Goal: Transaction & Acquisition: Download file/media

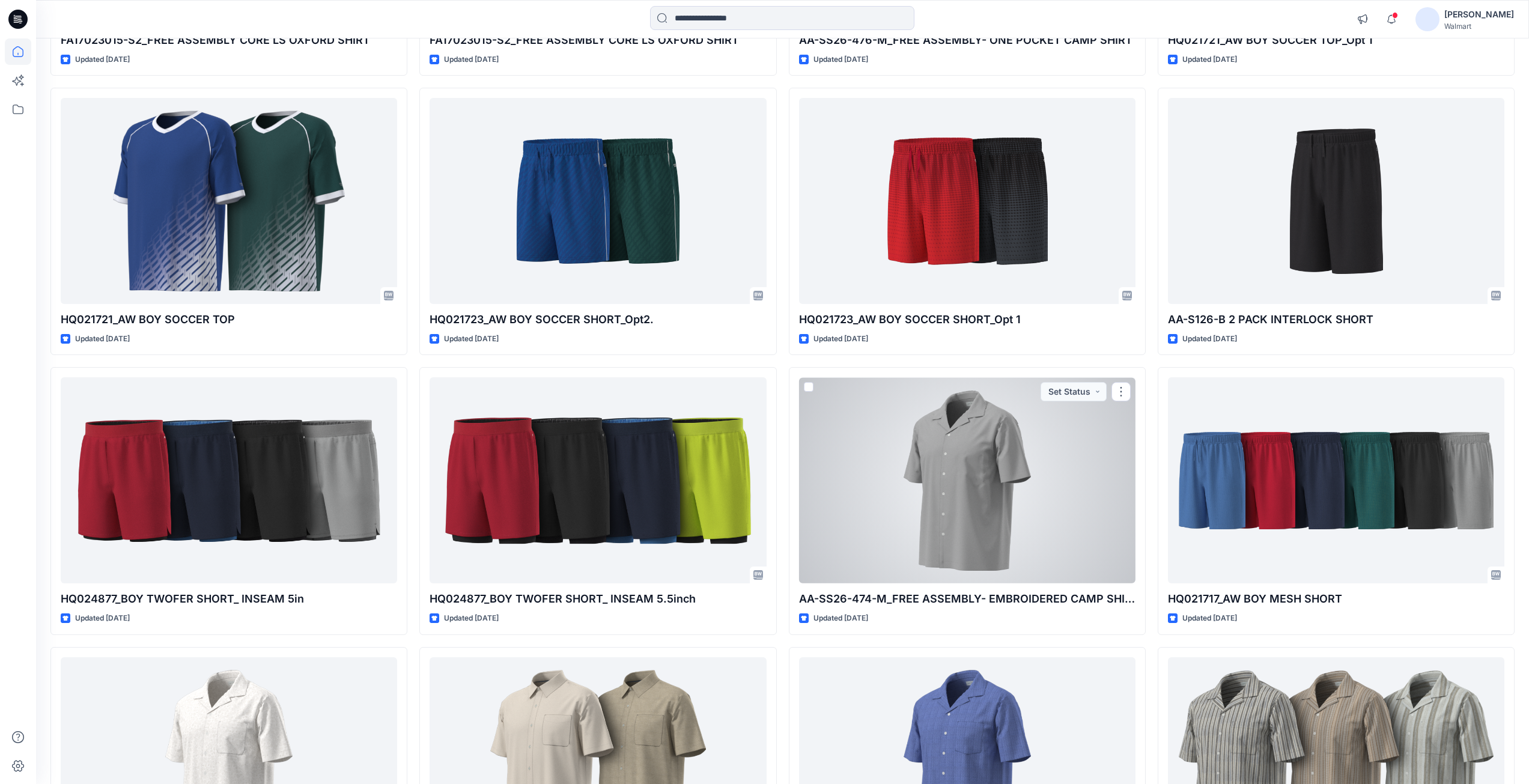
scroll to position [901, 0]
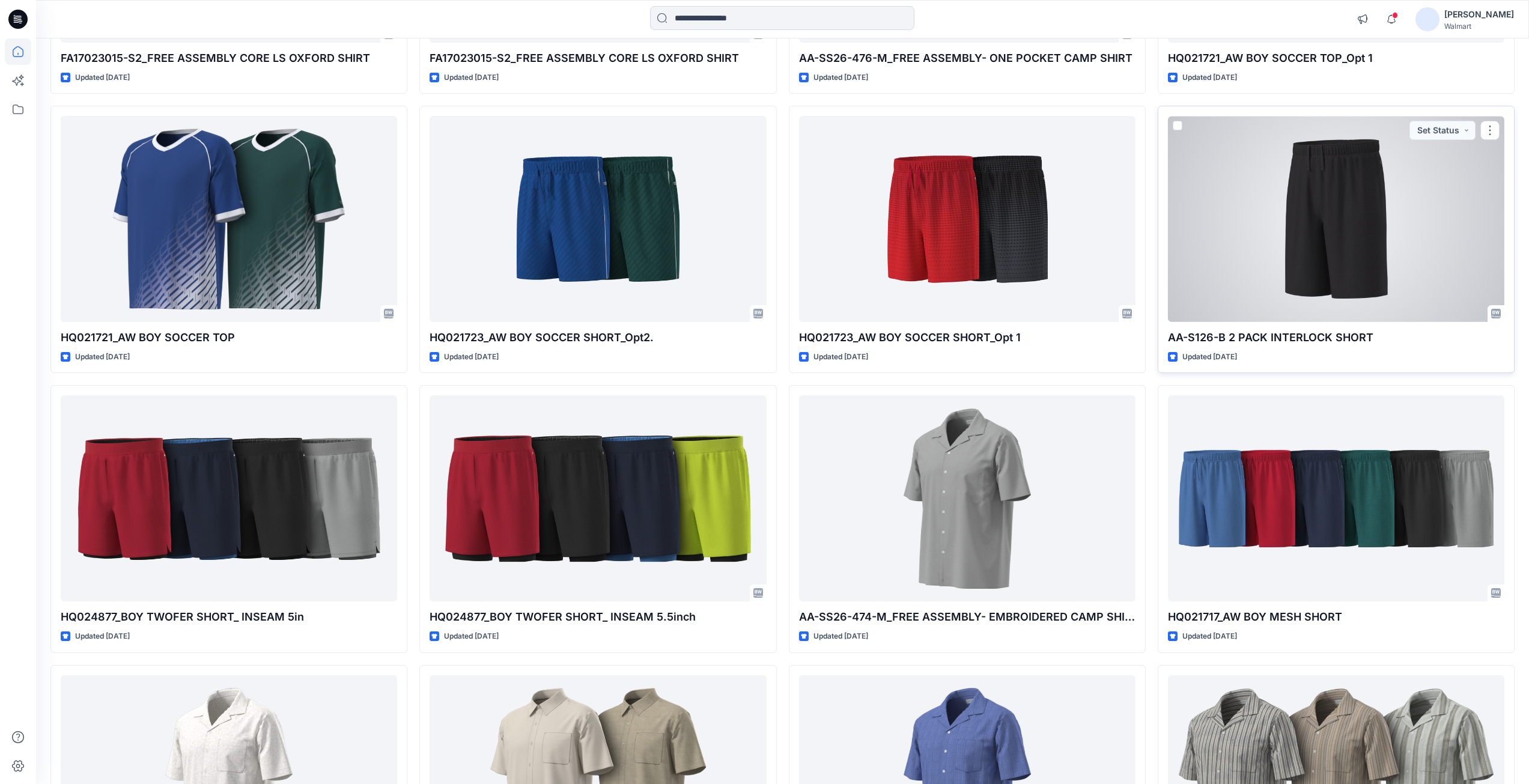
click at [1257, 206] on div at bounding box center [1336, 219] width 337 height 206
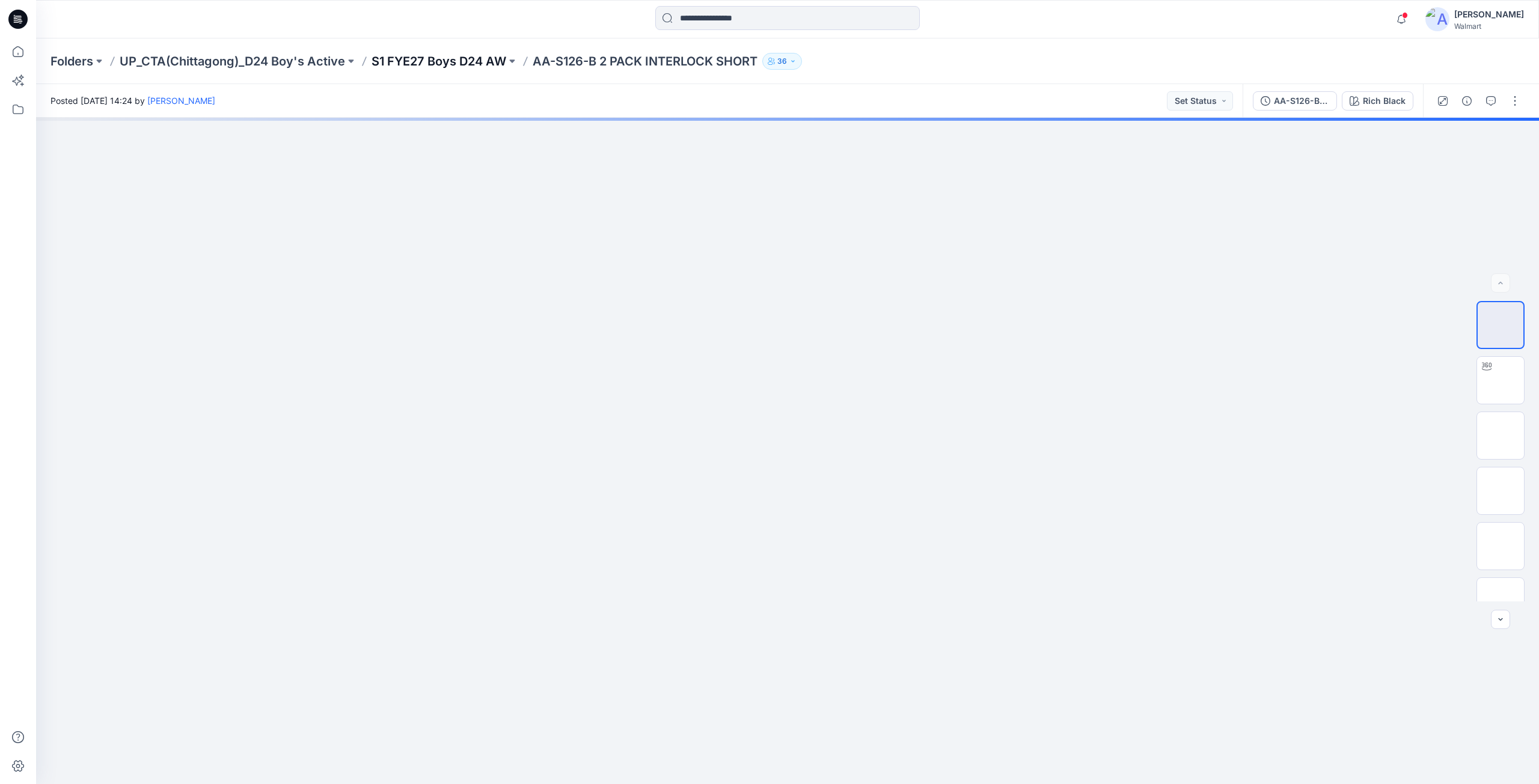
click at [431, 63] on p "S1 FYE27 Boys D24 AW" at bounding box center [438, 61] width 134 height 17
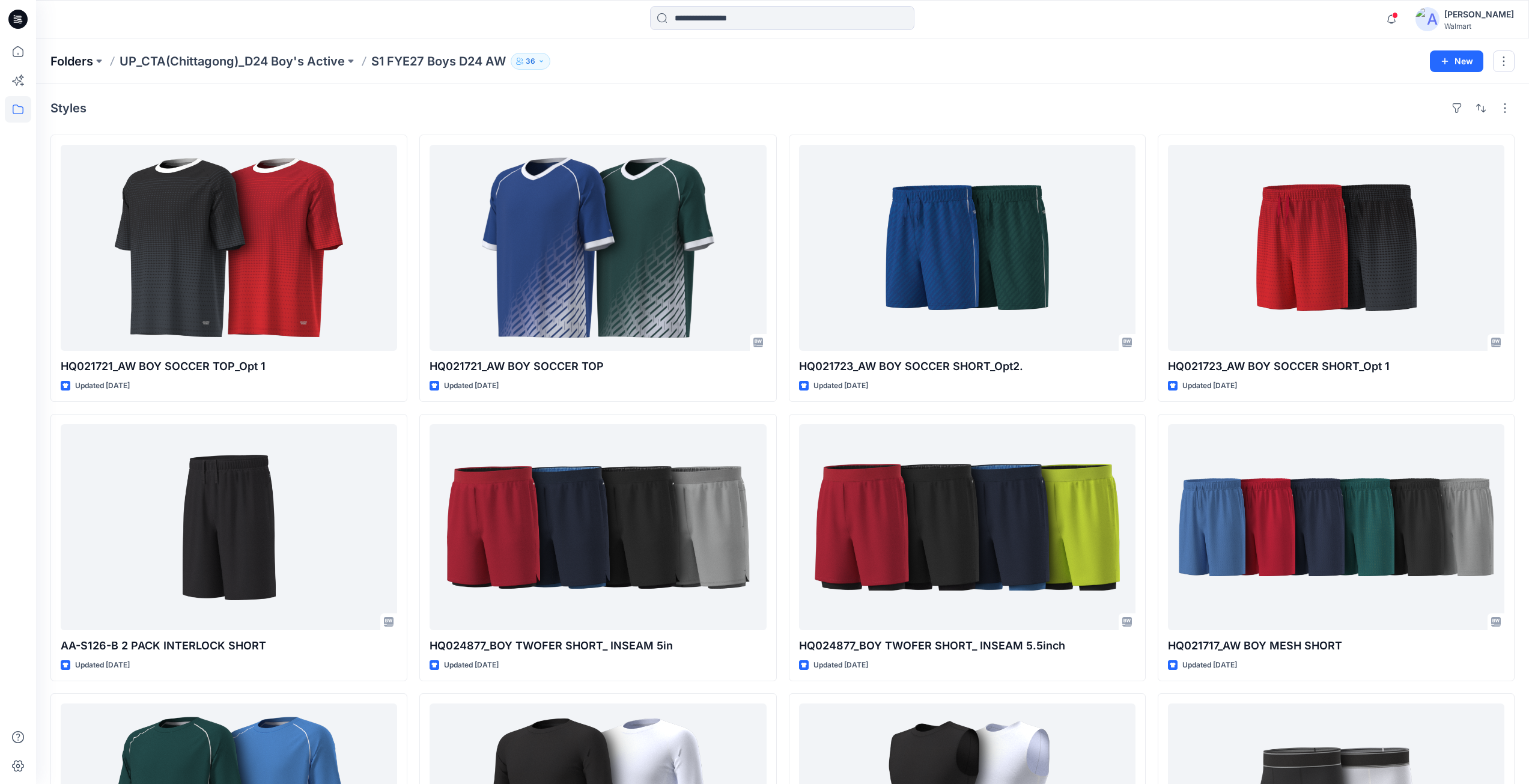
click at [69, 59] on p "Folders" at bounding box center [72, 61] width 43 height 17
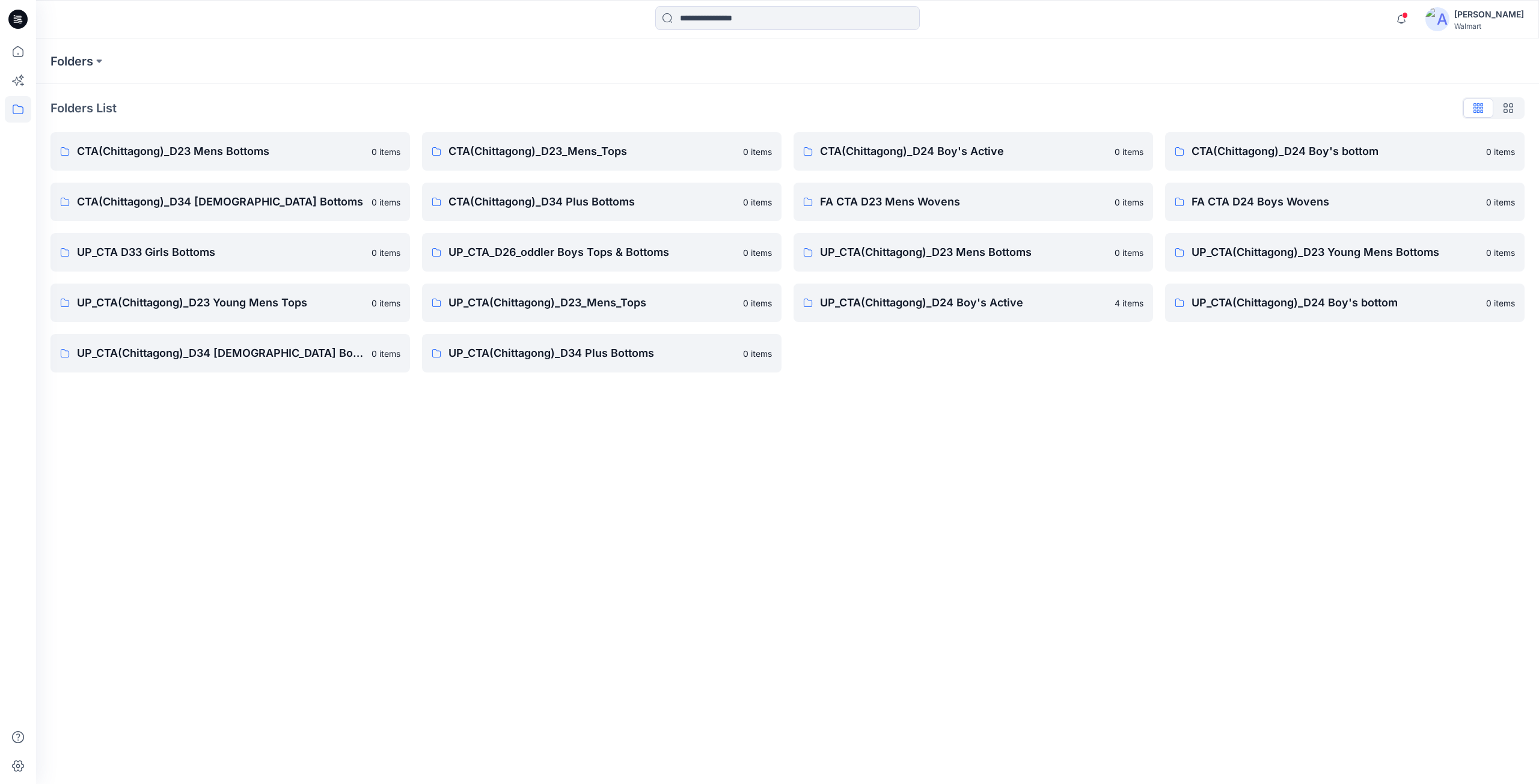
click at [21, 21] on icon at bounding box center [19, 21] width 4 height 1
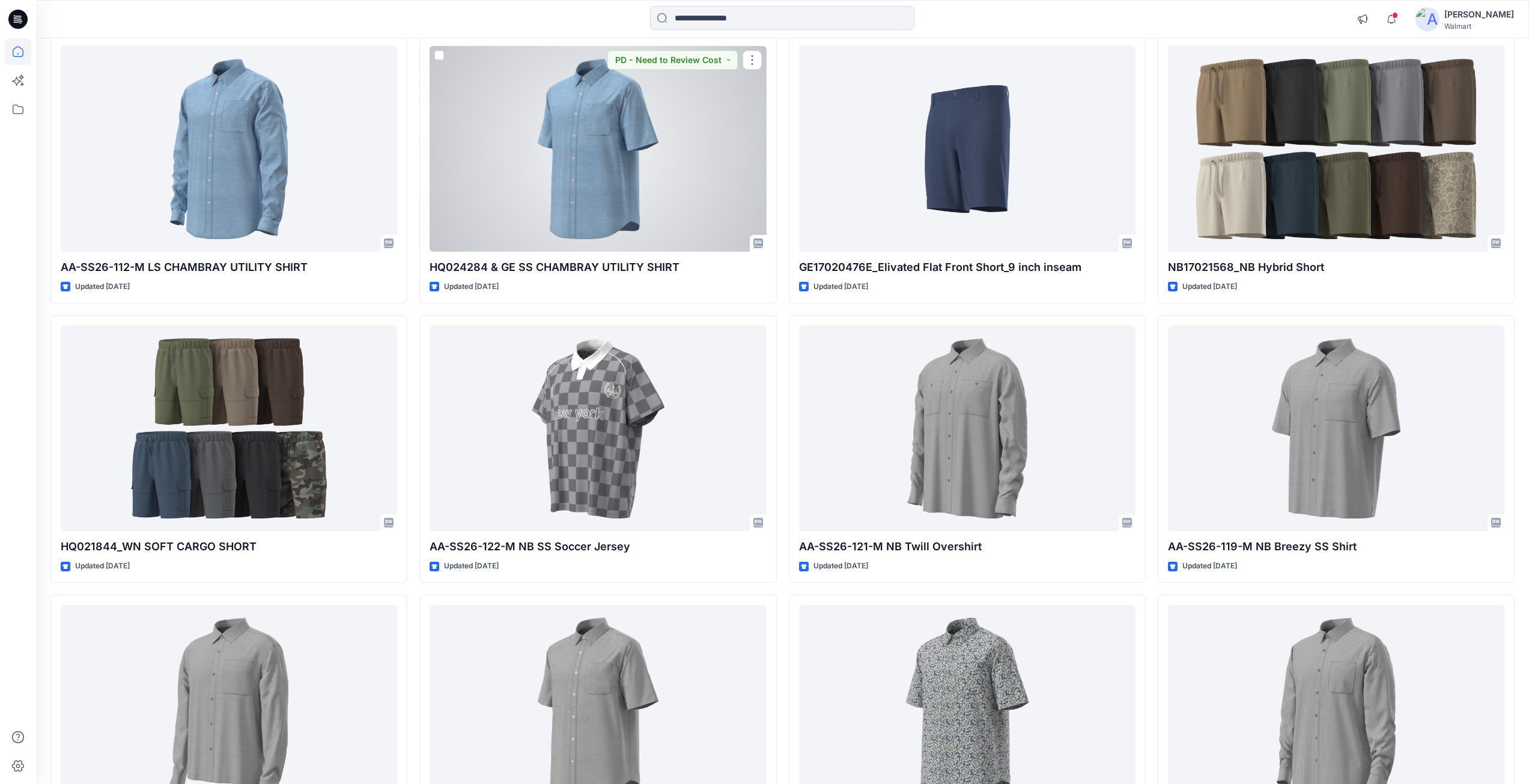
scroll to position [7815, 0]
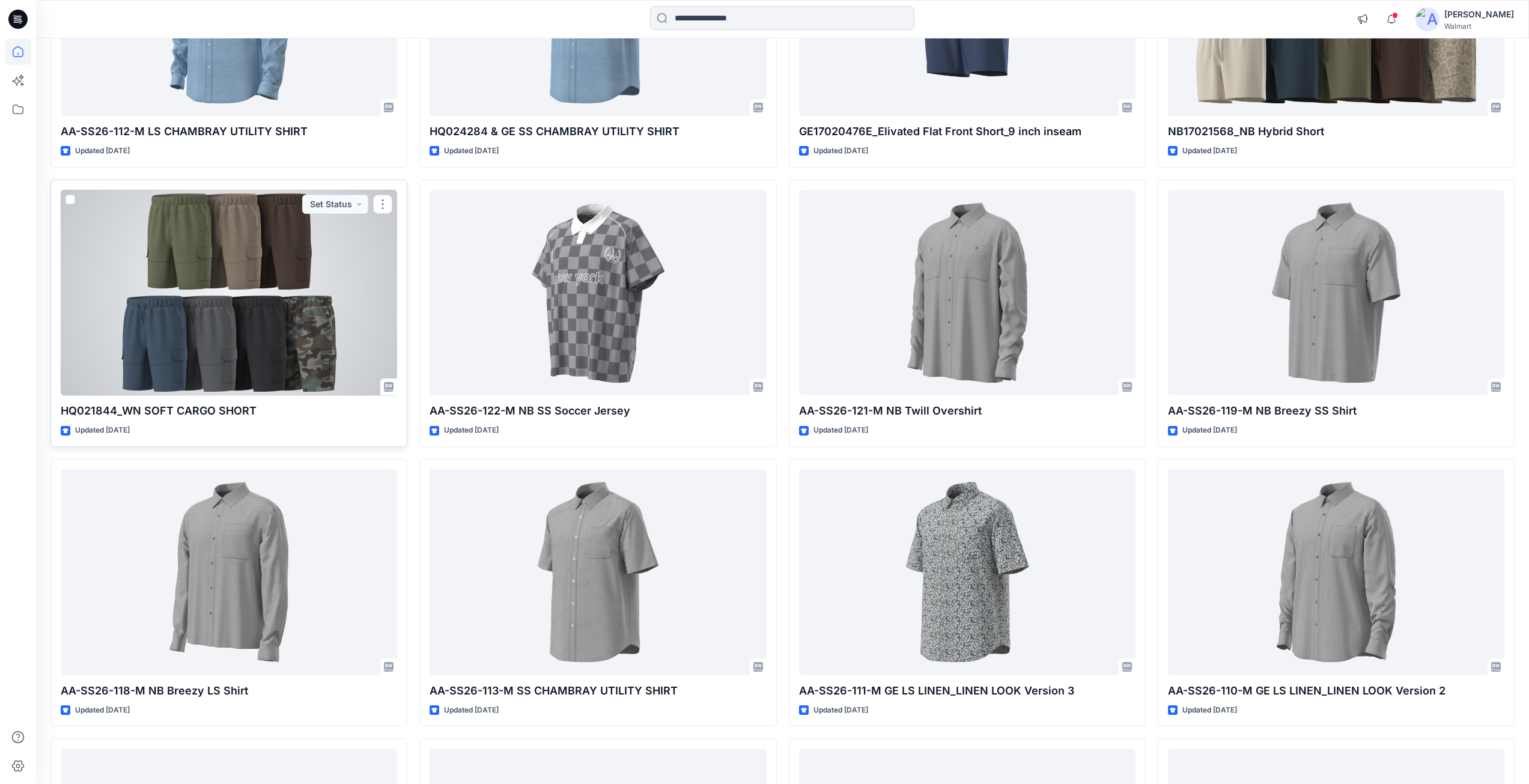
click at [173, 285] on div at bounding box center [229, 292] width 337 height 206
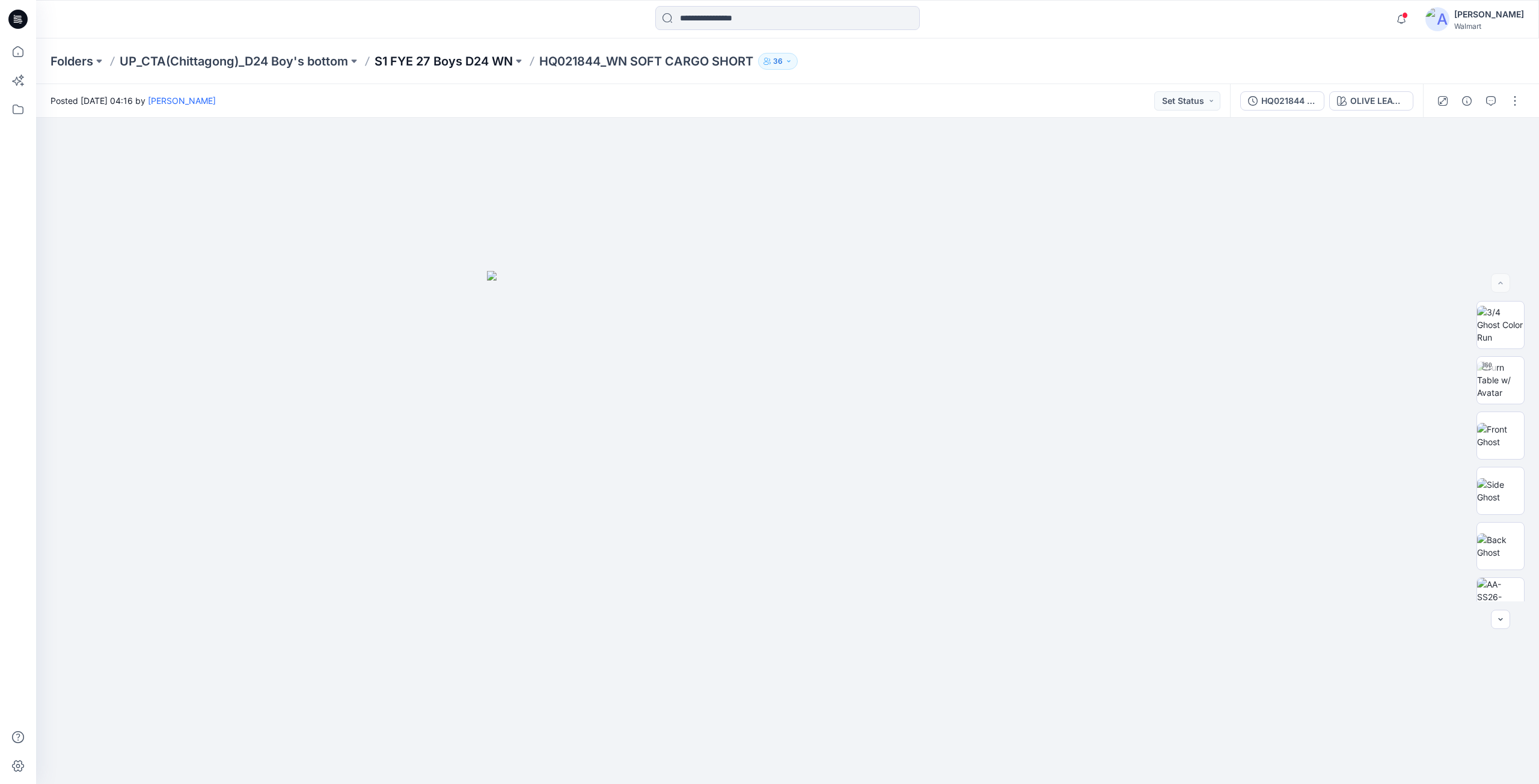
click at [464, 61] on p "S1 FYE 27 Boys D24 WN" at bounding box center [444, 61] width 138 height 17
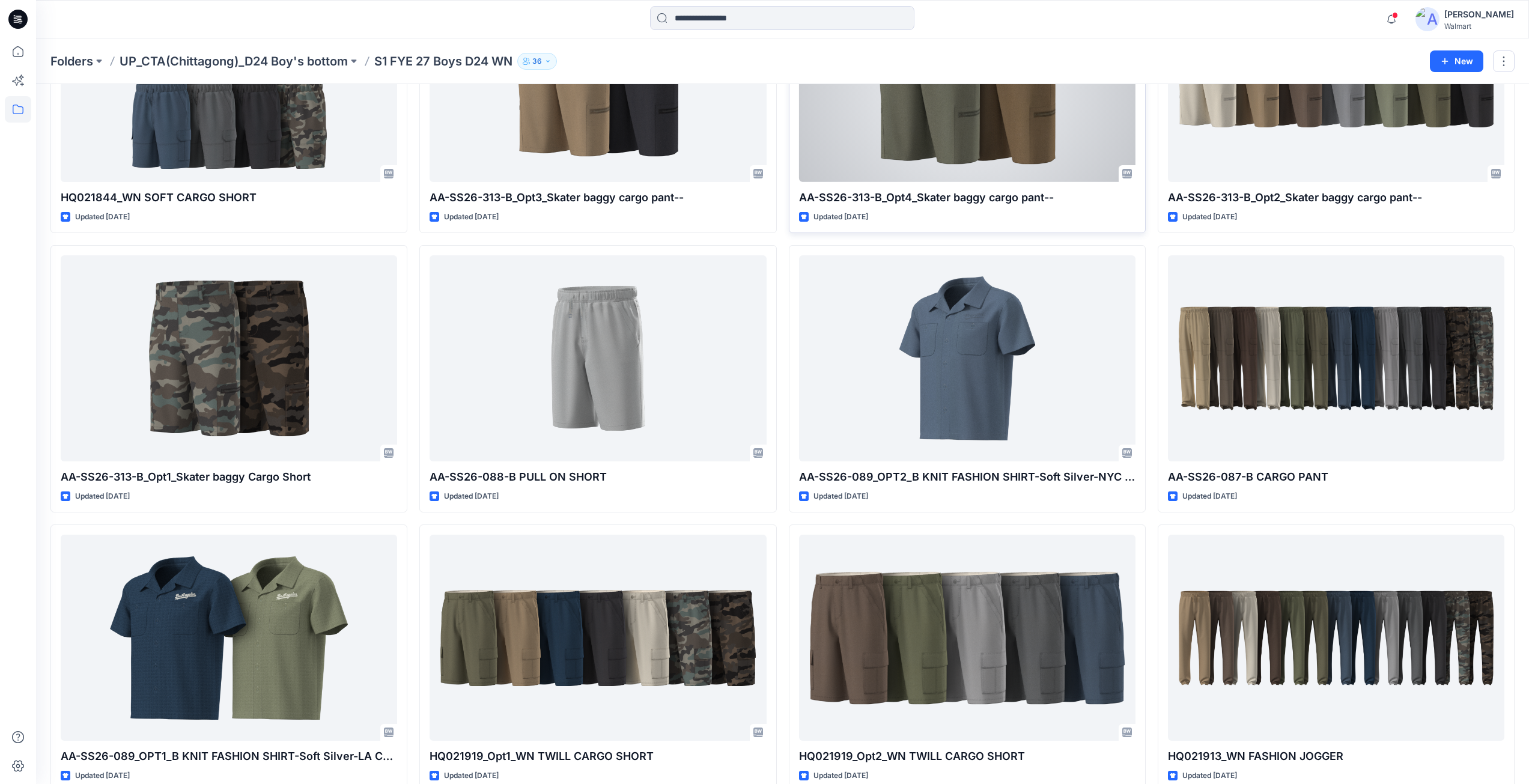
scroll to position [235, 0]
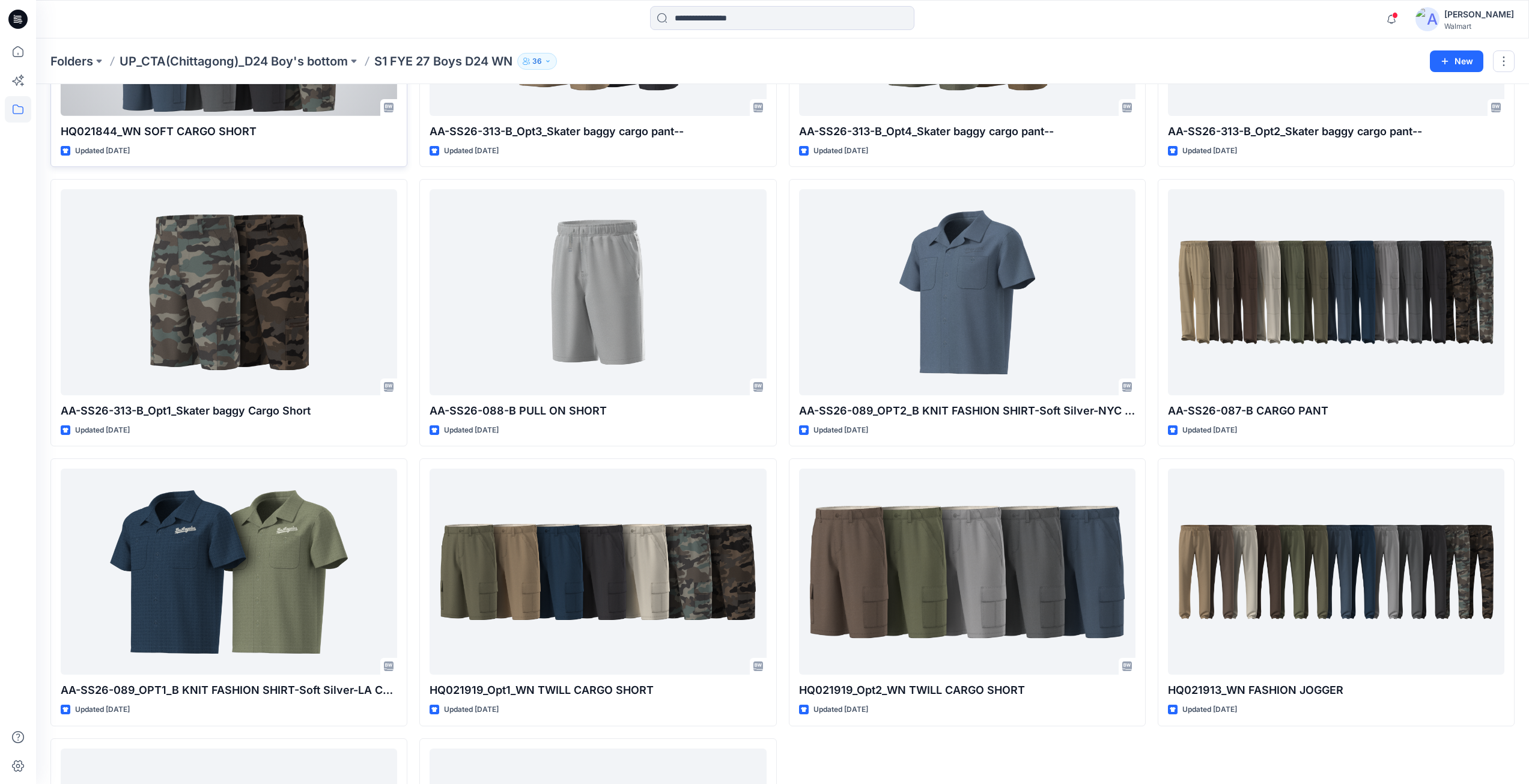
click at [150, 108] on div at bounding box center [229, 13] width 337 height 206
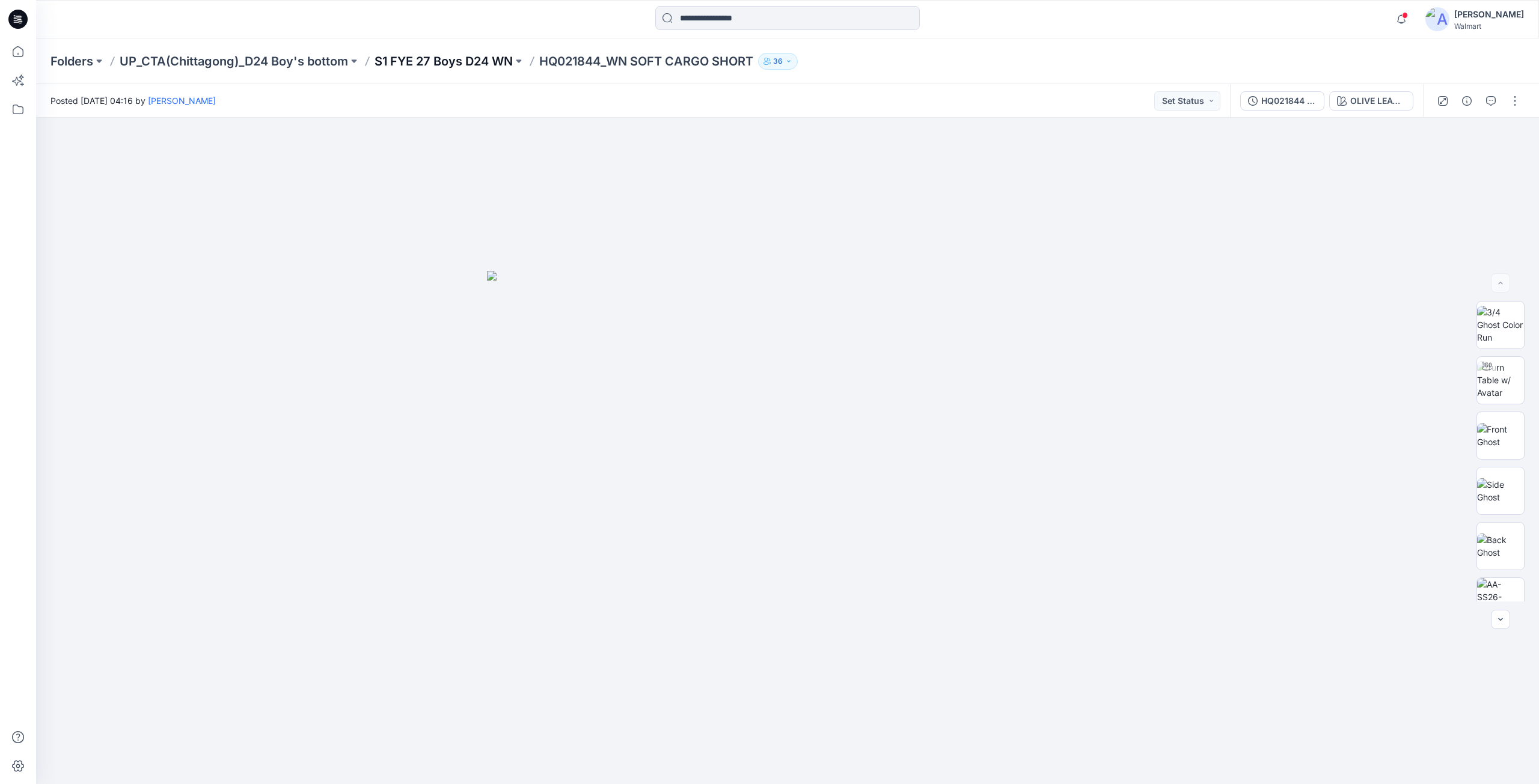
click at [475, 59] on p "S1 FYE 27 Boys D24 WN" at bounding box center [444, 61] width 138 height 17
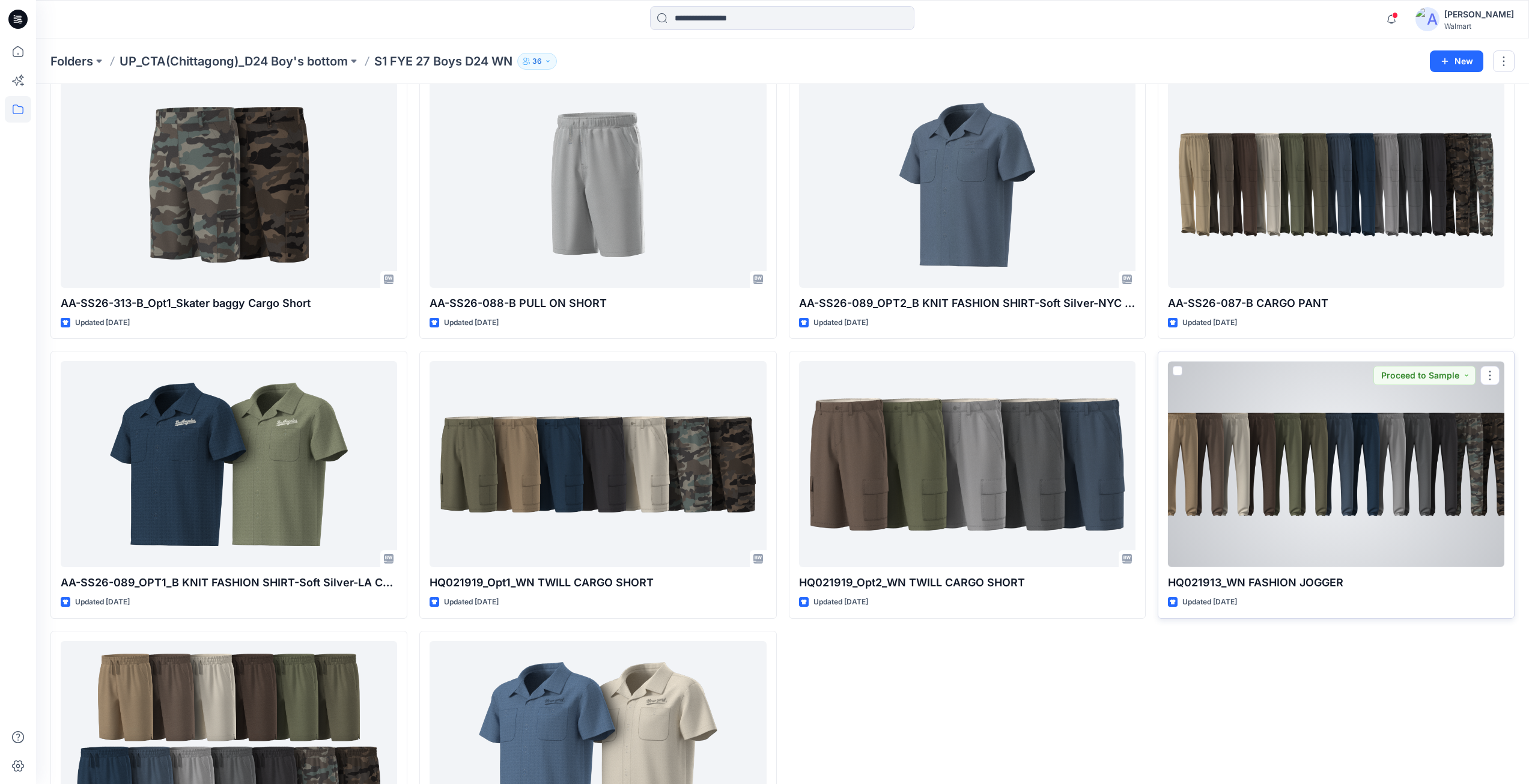
scroll to position [361, 0]
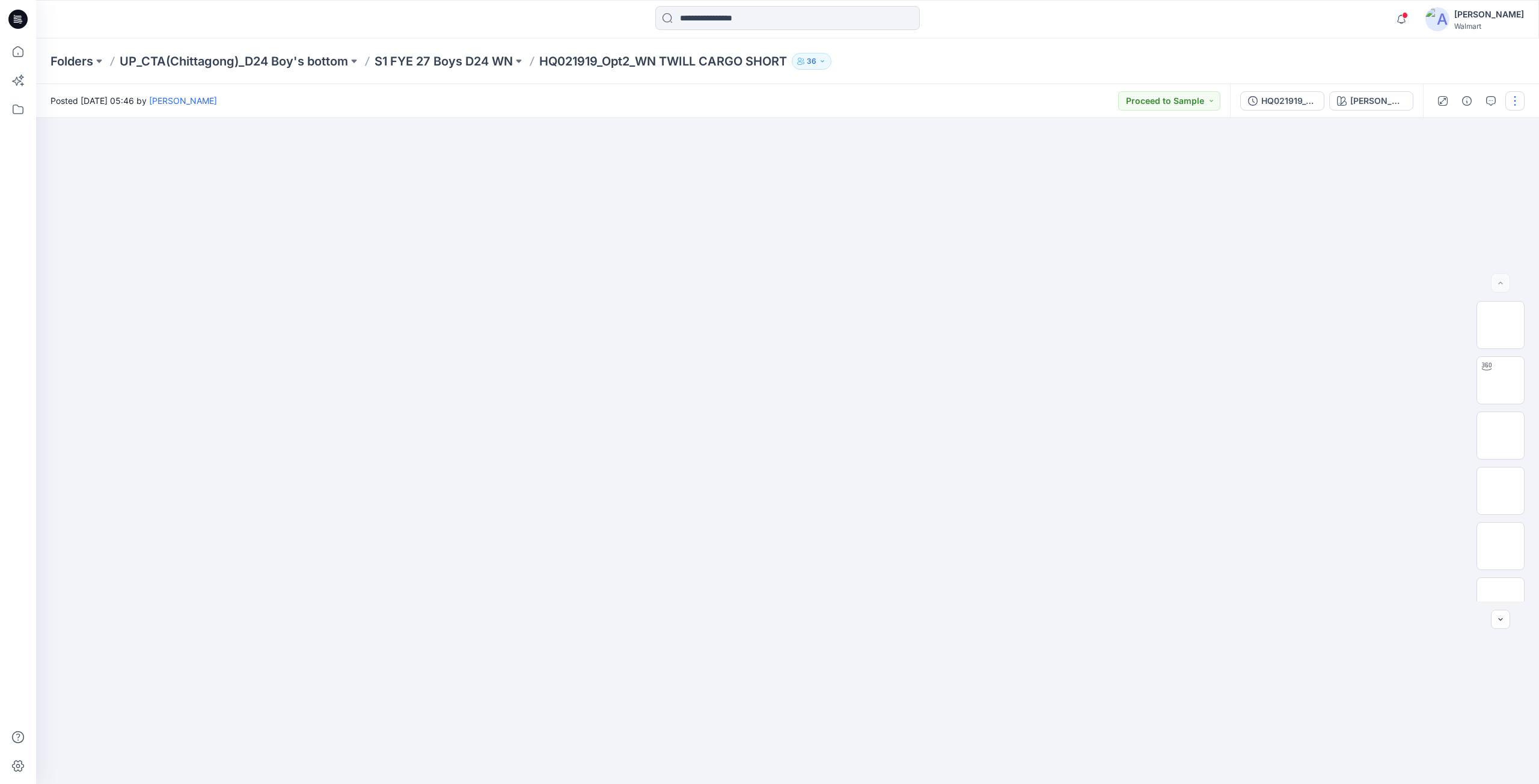
click at [1514, 104] on button "button" at bounding box center [1514, 100] width 19 height 19
click at [1451, 132] on p "Present" at bounding box center [1445, 129] width 30 height 12
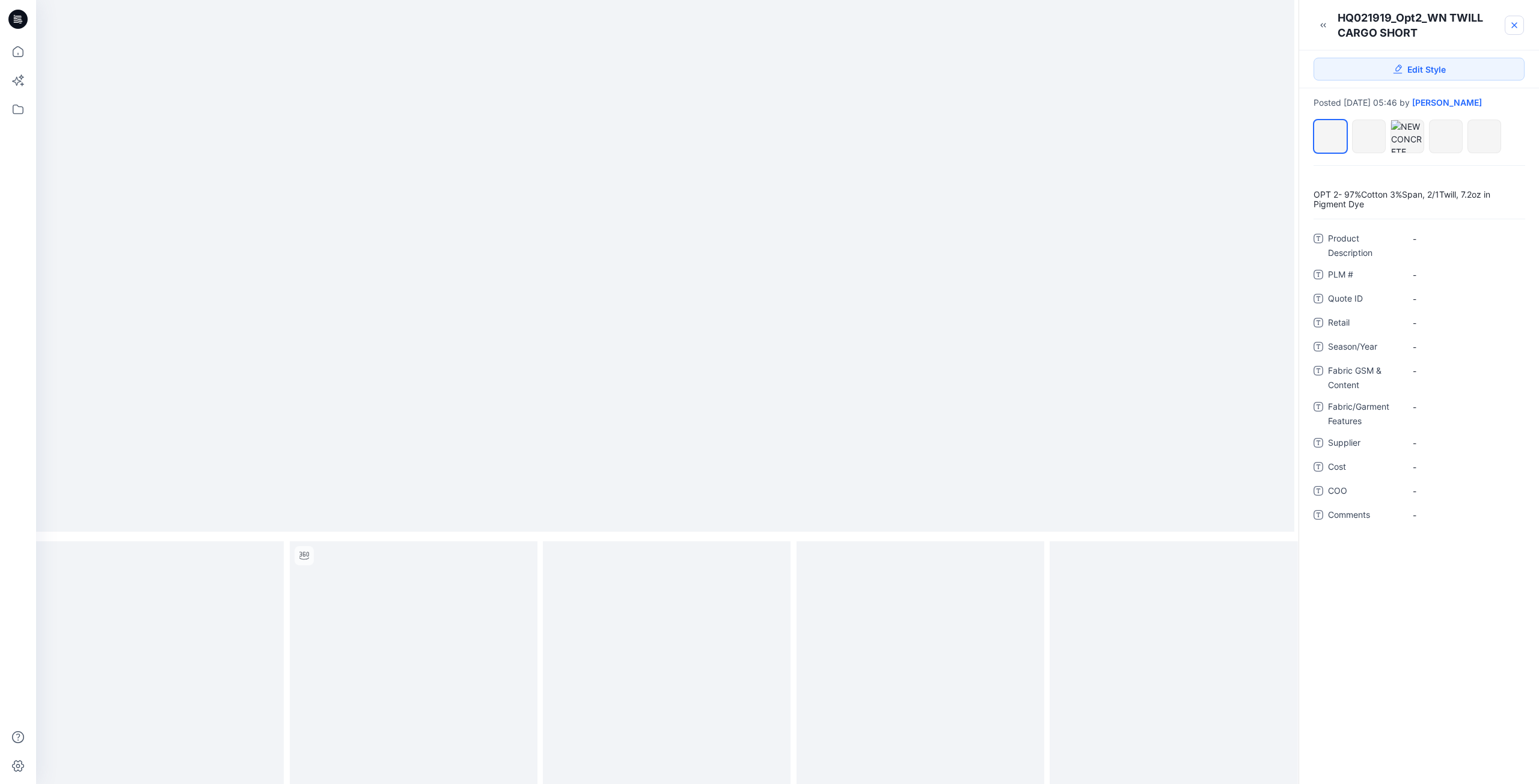
click at [1512, 23] on icon at bounding box center [1514, 25] width 5 height 5
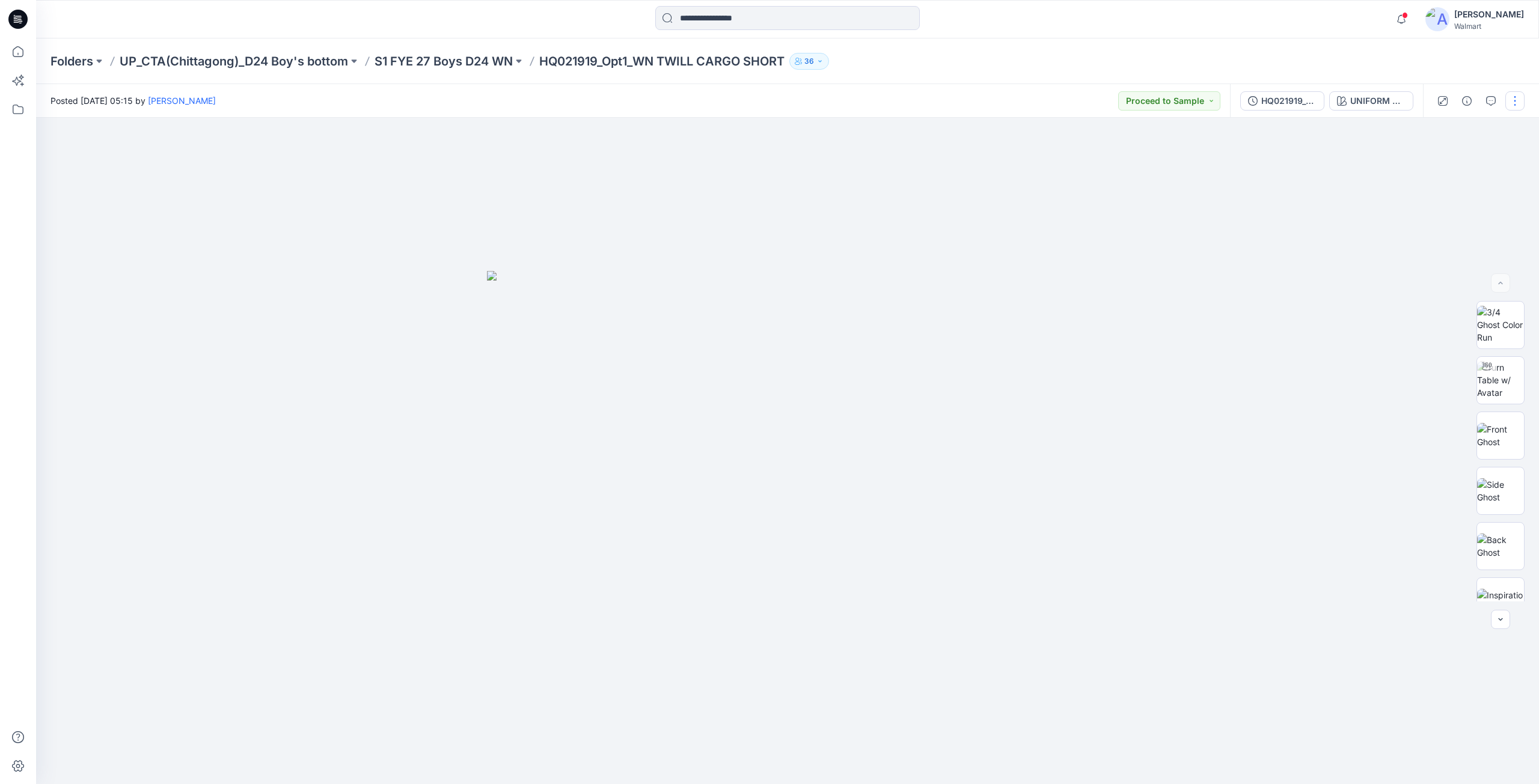
click at [1510, 104] on button "button" at bounding box center [1514, 100] width 19 height 19
click at [1459, 132] on p "Present" at bounding box center [1445, 129] width 30 height 12
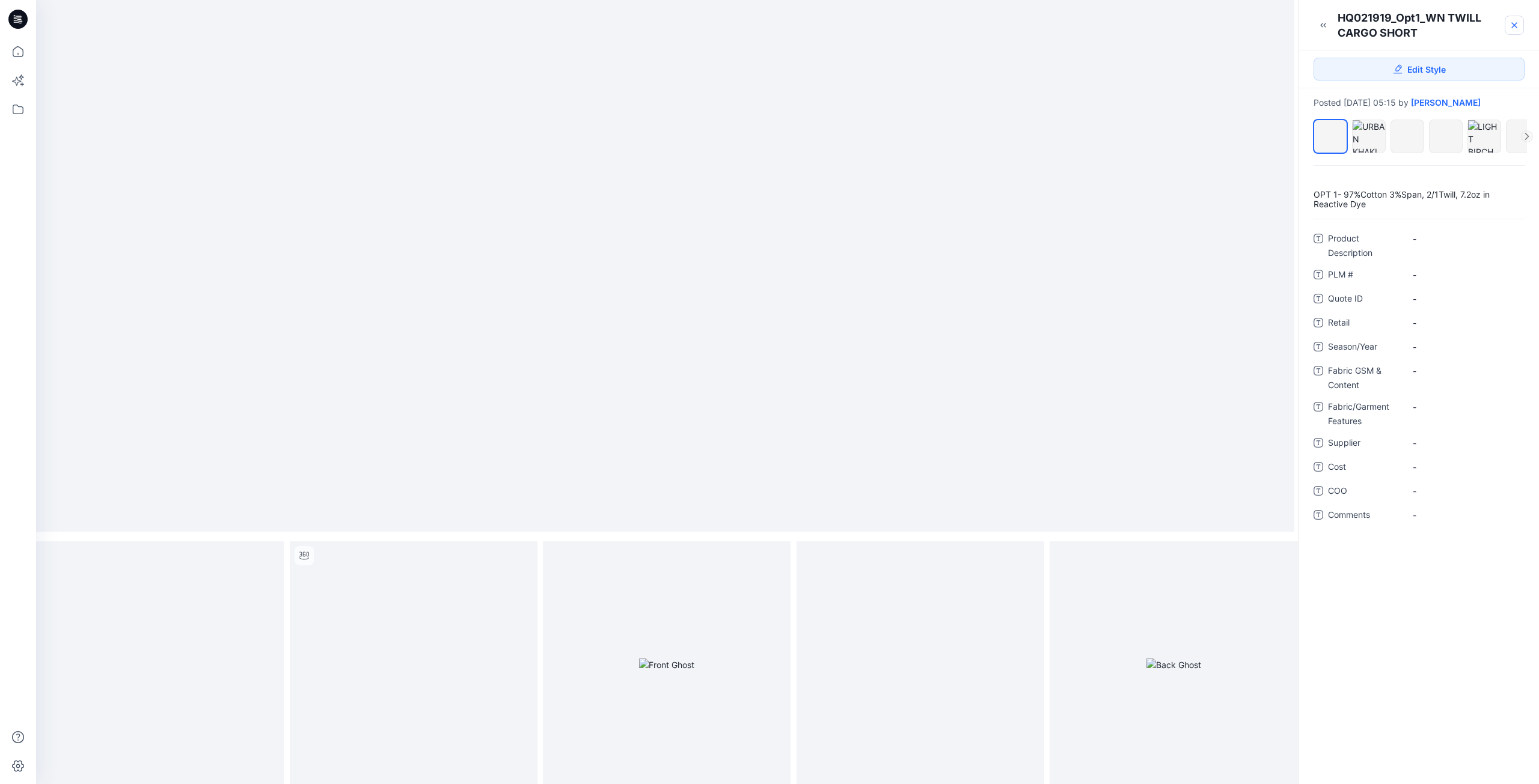
click at [1508, 27] on link at bounding box center [1514, 25] width 19 height 19
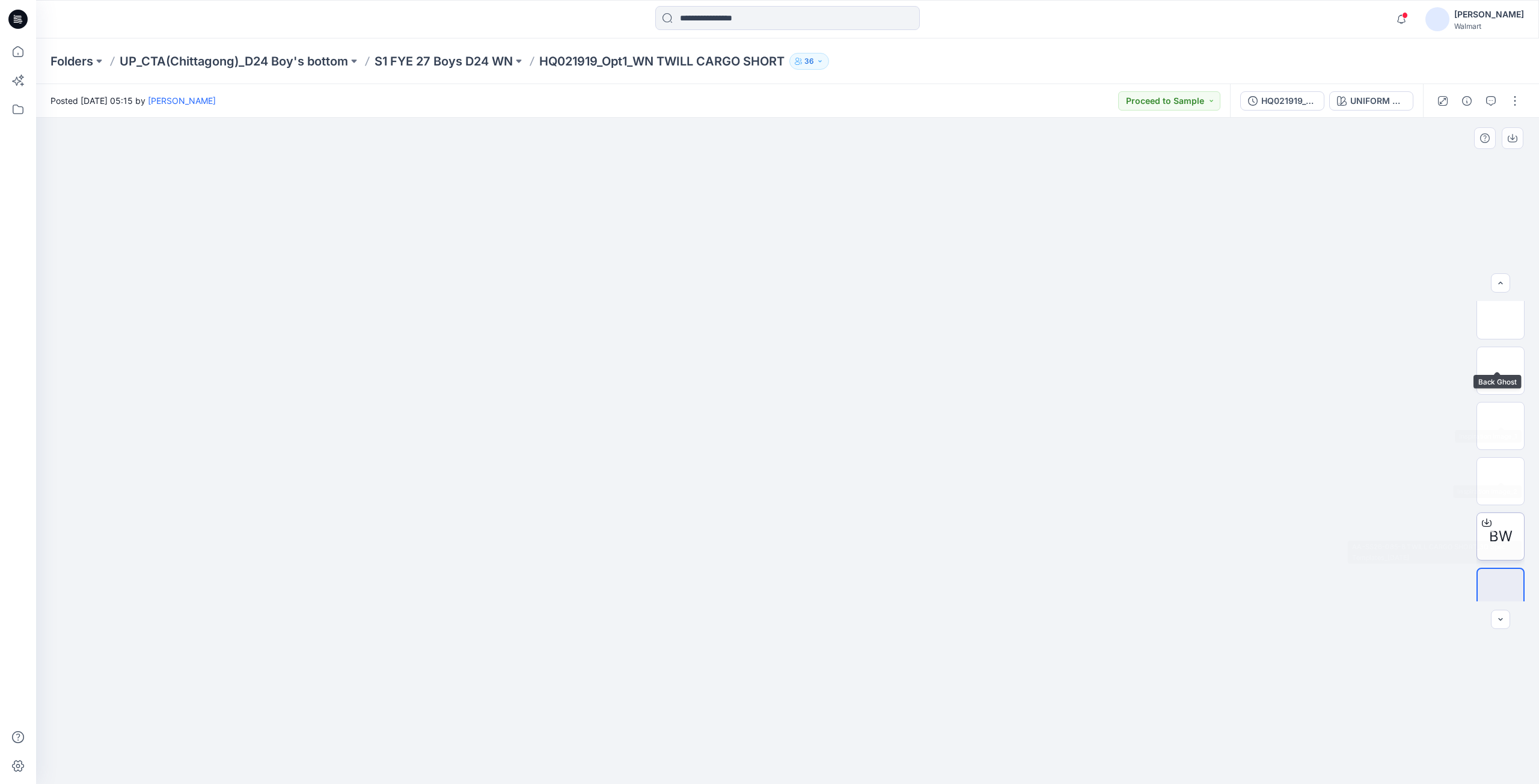
scroll to position [245, 0]
click at [1484, 507] on icon at bounding box center [1486, 508] width 10 height 10
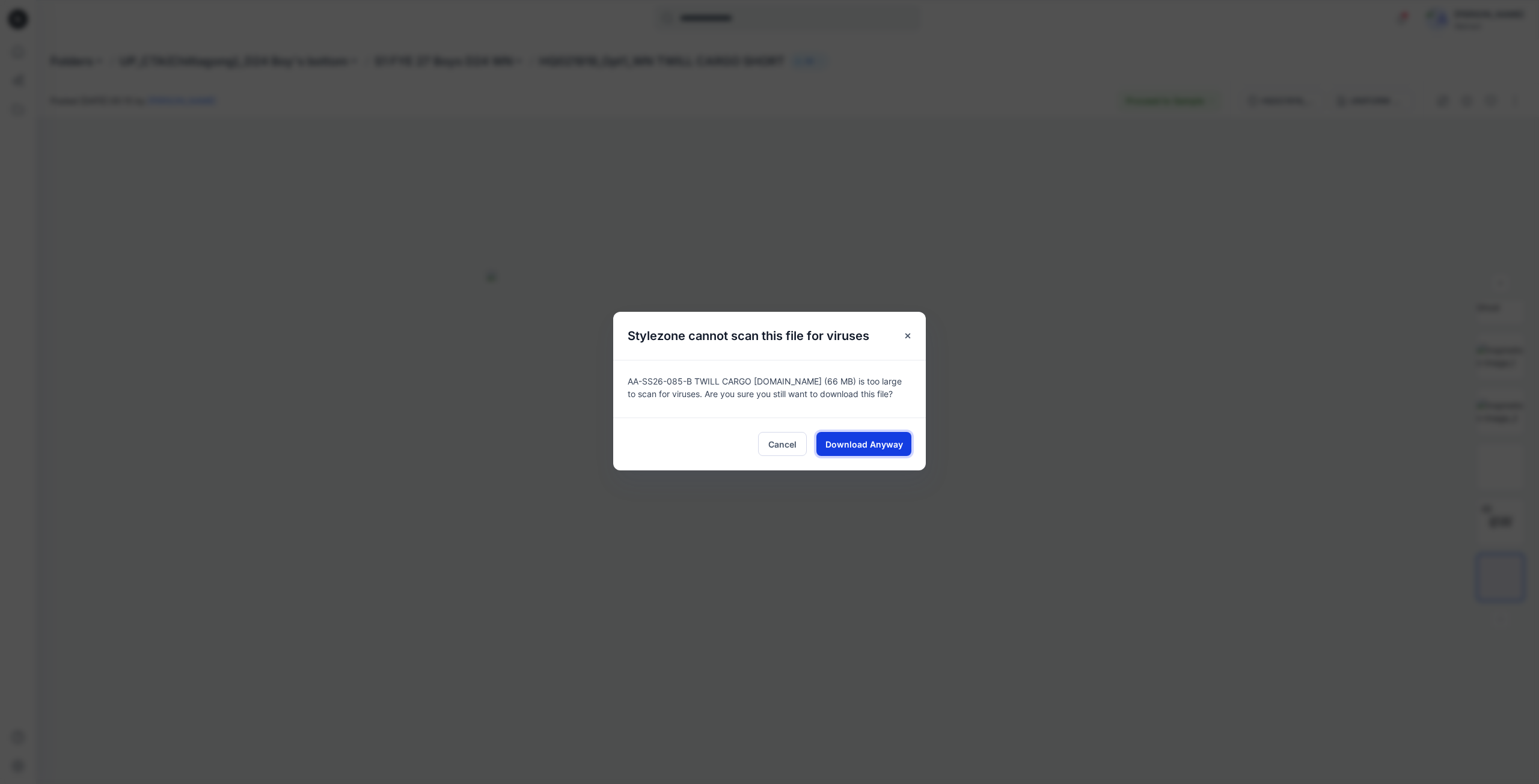
click at [846, 443] on span "Download Anyway" at bounding box center [864, 444] width 78 height 12
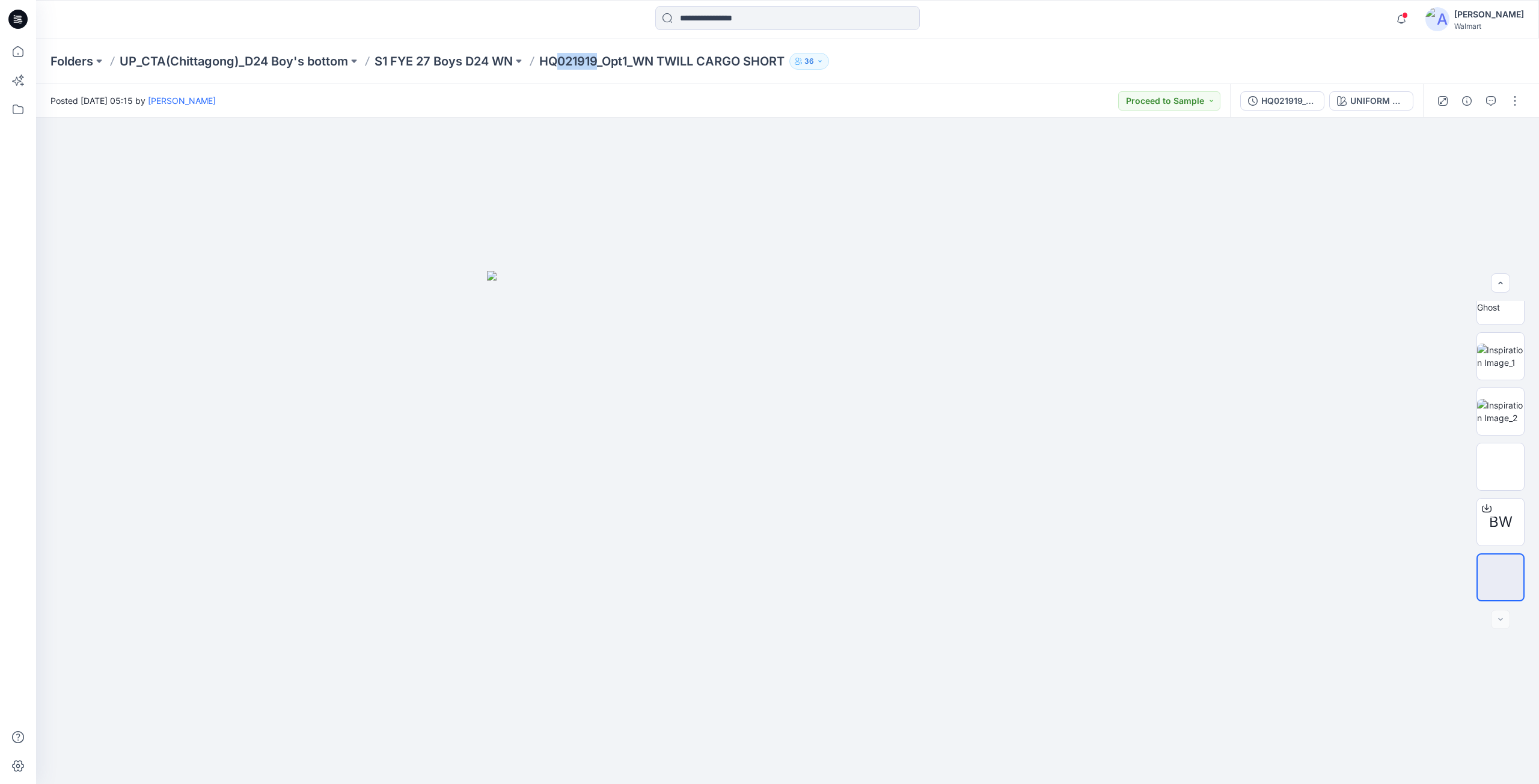
drag, startPoint x: 576, startPoint y: 65, endPoint x: 598, endPoint y: 67, distance: 22.1
click at [598, 67] on p "HQ021919_Opt1_WN TWILL CARGO SHORT" at bounding box center [662, 61] width 246 height 17
copy p "021919"
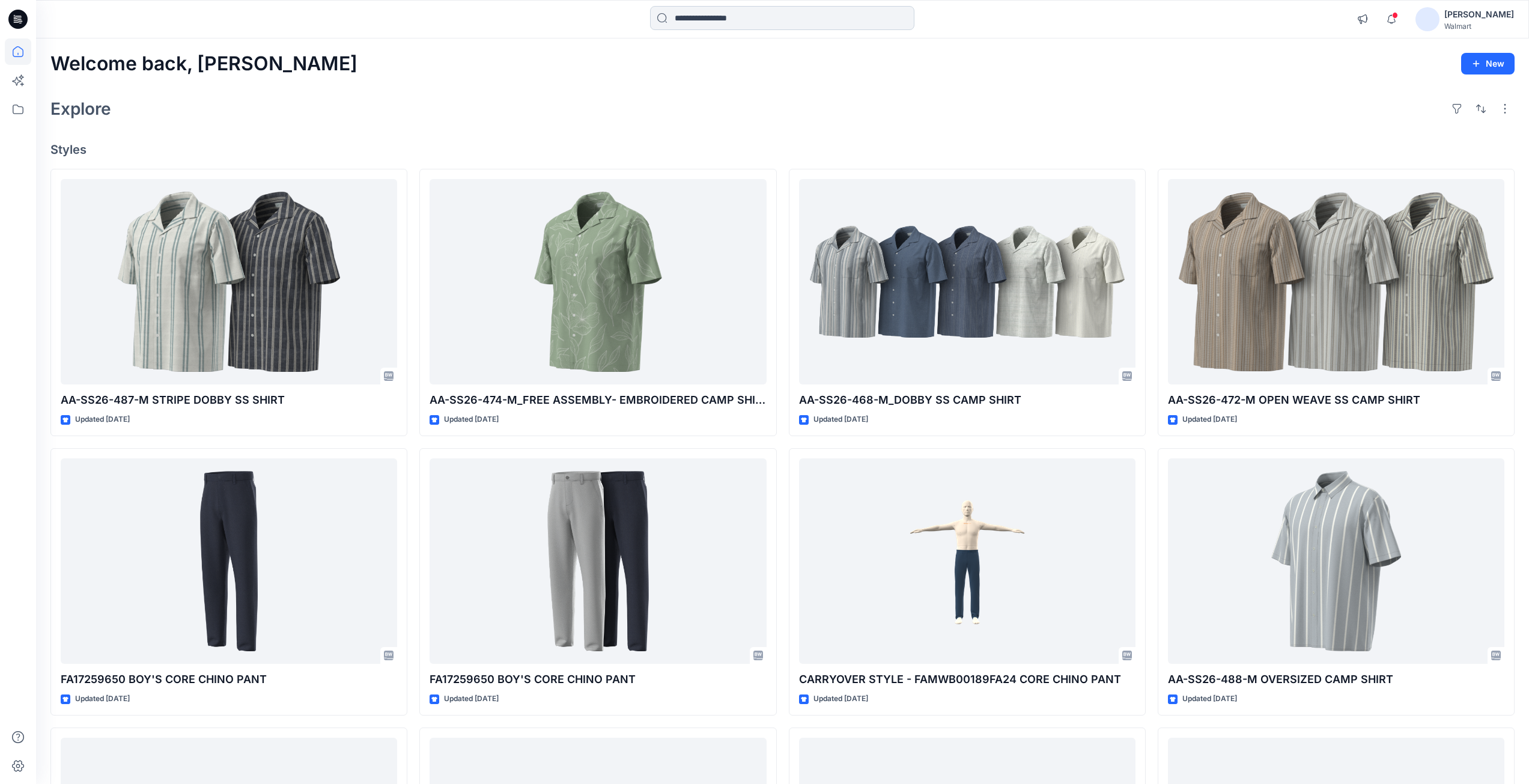
click at [770, 15] on input at bounding box center [782, 18] width 265 height 24
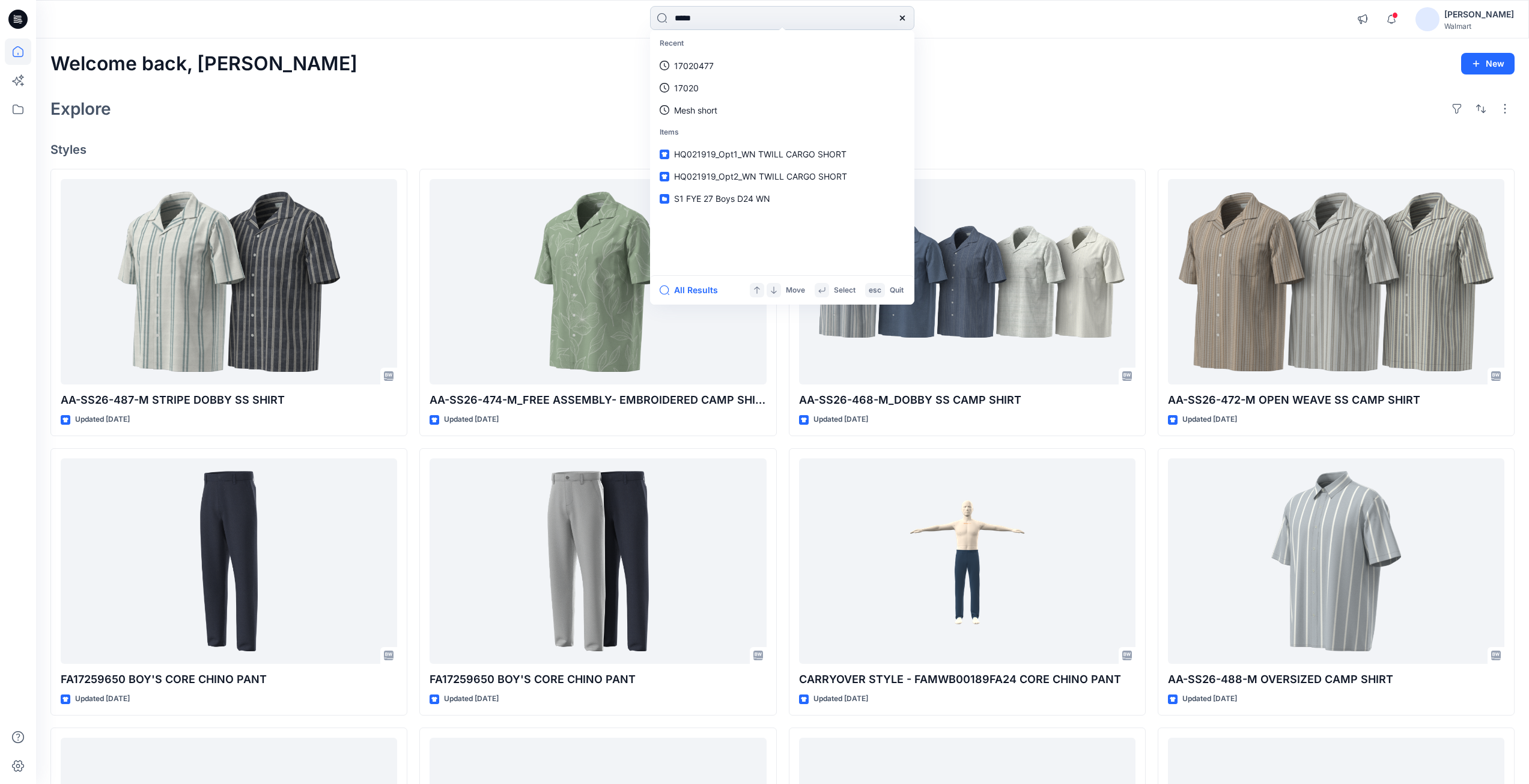
type input "******"
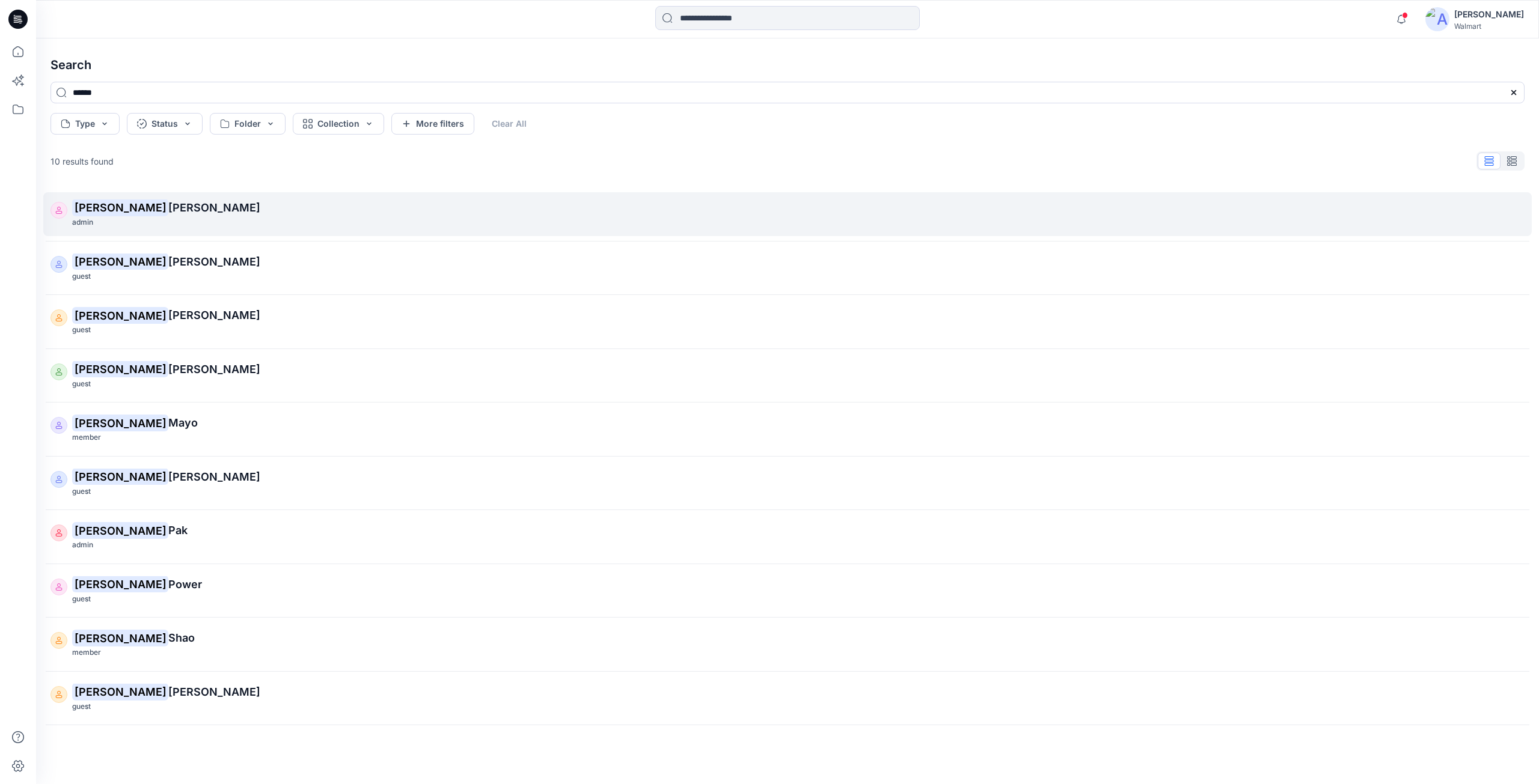
click at [168, 213] on span "Bohannan" at bounding box center [214, 207] width 92 height 12
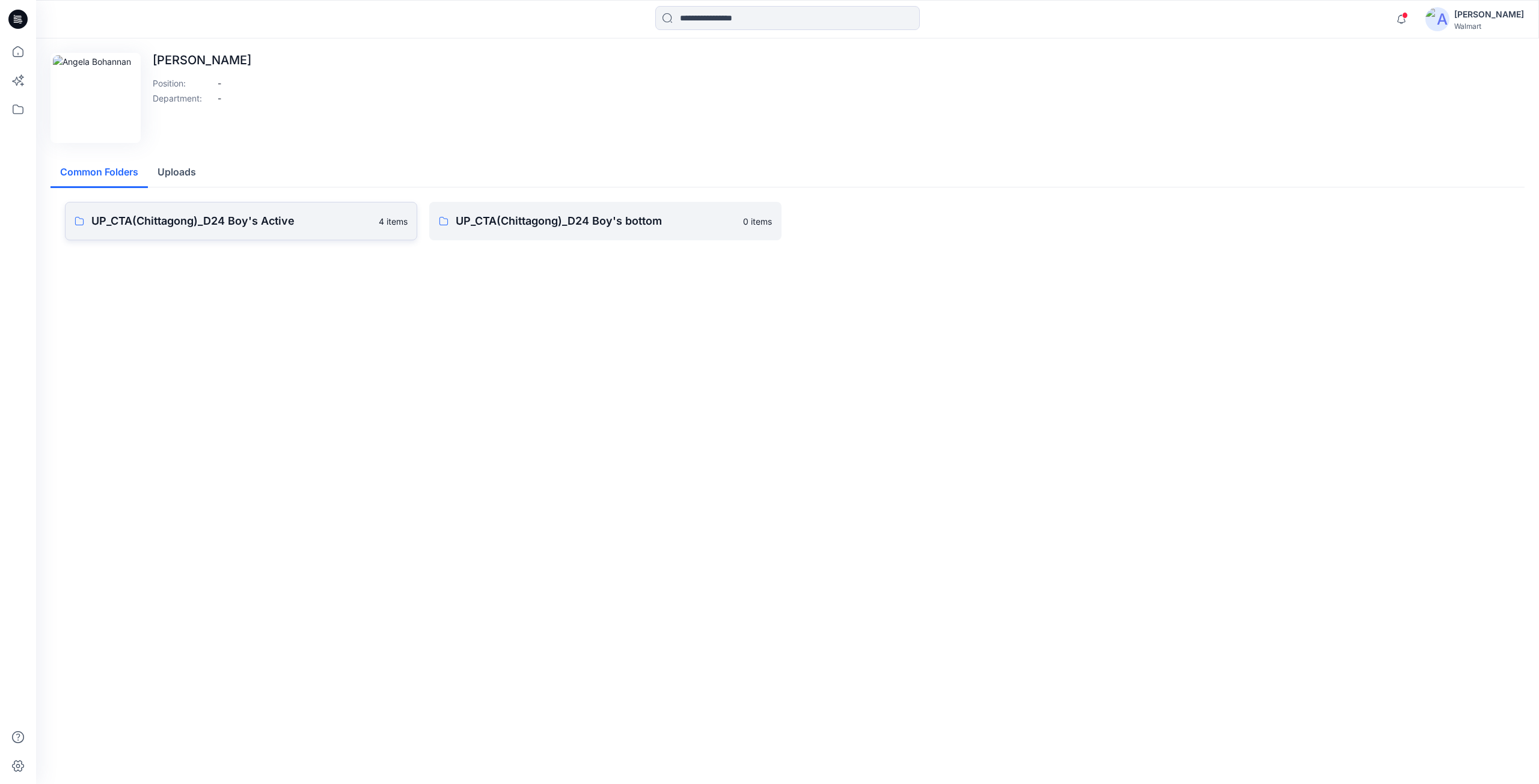
click at [235, 221] on p "UP_CTA(Chittagong)_D24 Boy's Active" at bounding box center [231, 221] width 280 height 17
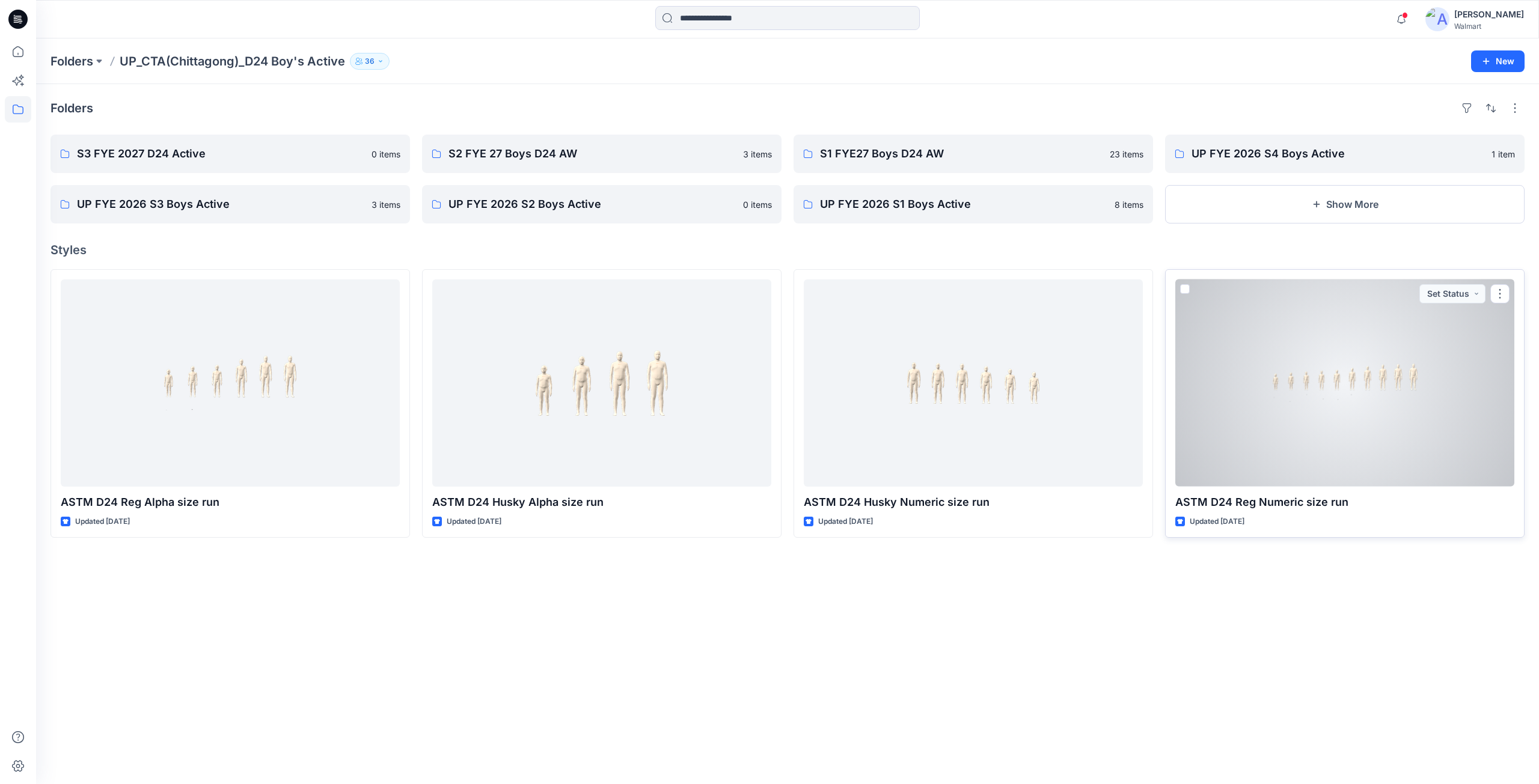
click at [1306, 436] on div at bounding box center [1345, 383] width 339 height 207
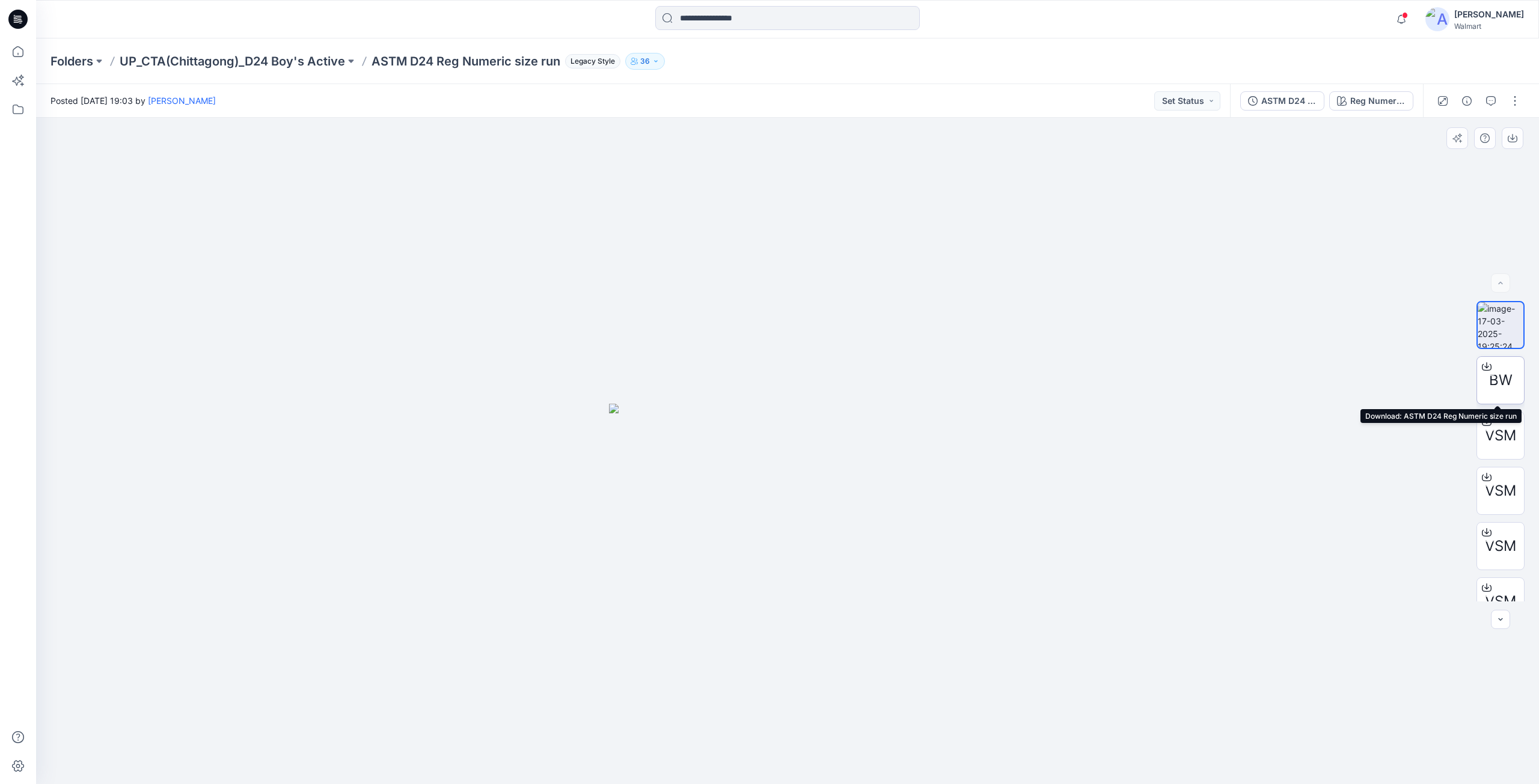
click at [1481, 367] on icon at bounding box center [1486, 366] width 10 height 10
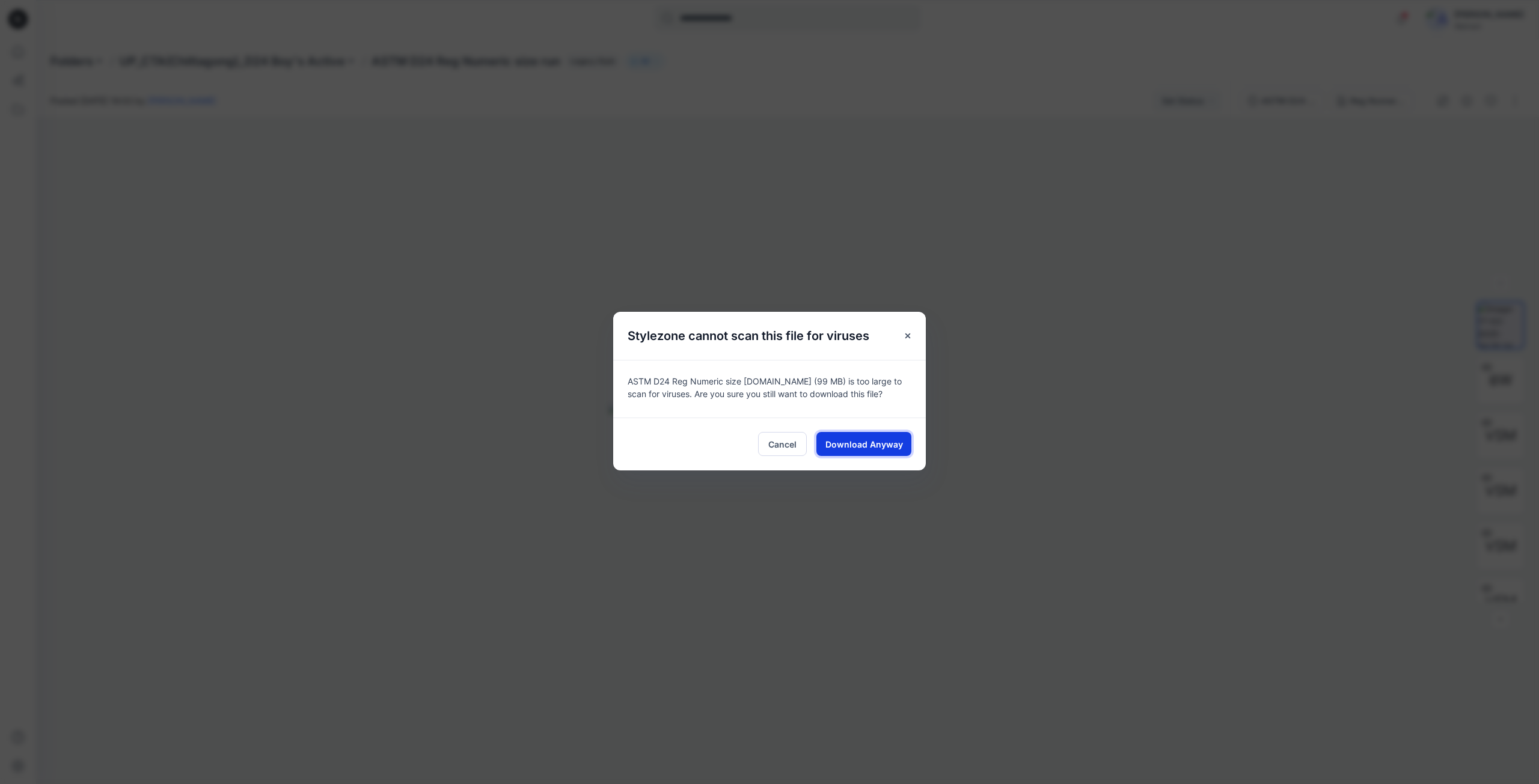
click at [857, 446] on span "Download Anyway" at bounding box center [864, 444] width 78 height 12
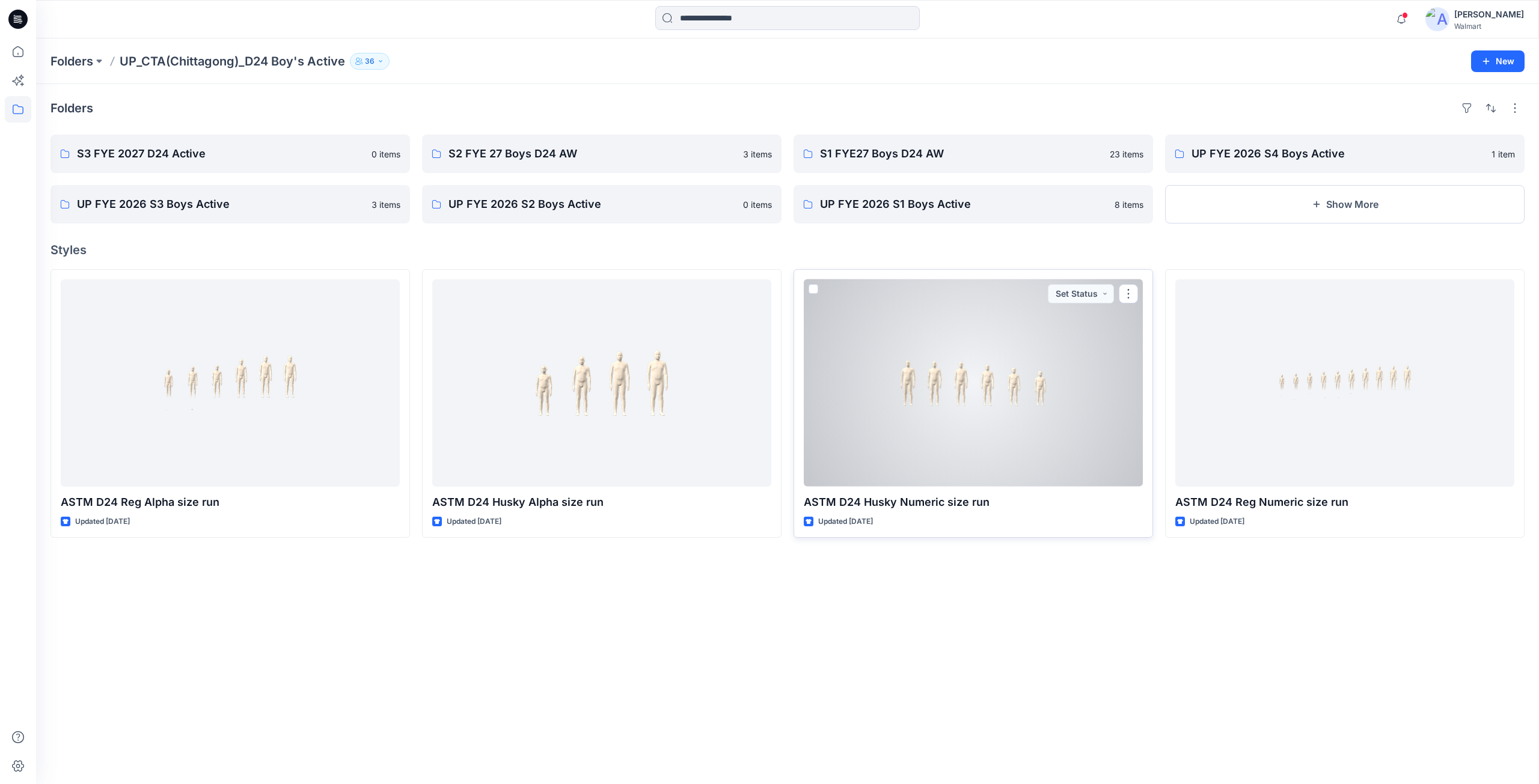
click at [946, 376] on div at bounding box center [973, 383] width 339 height 207
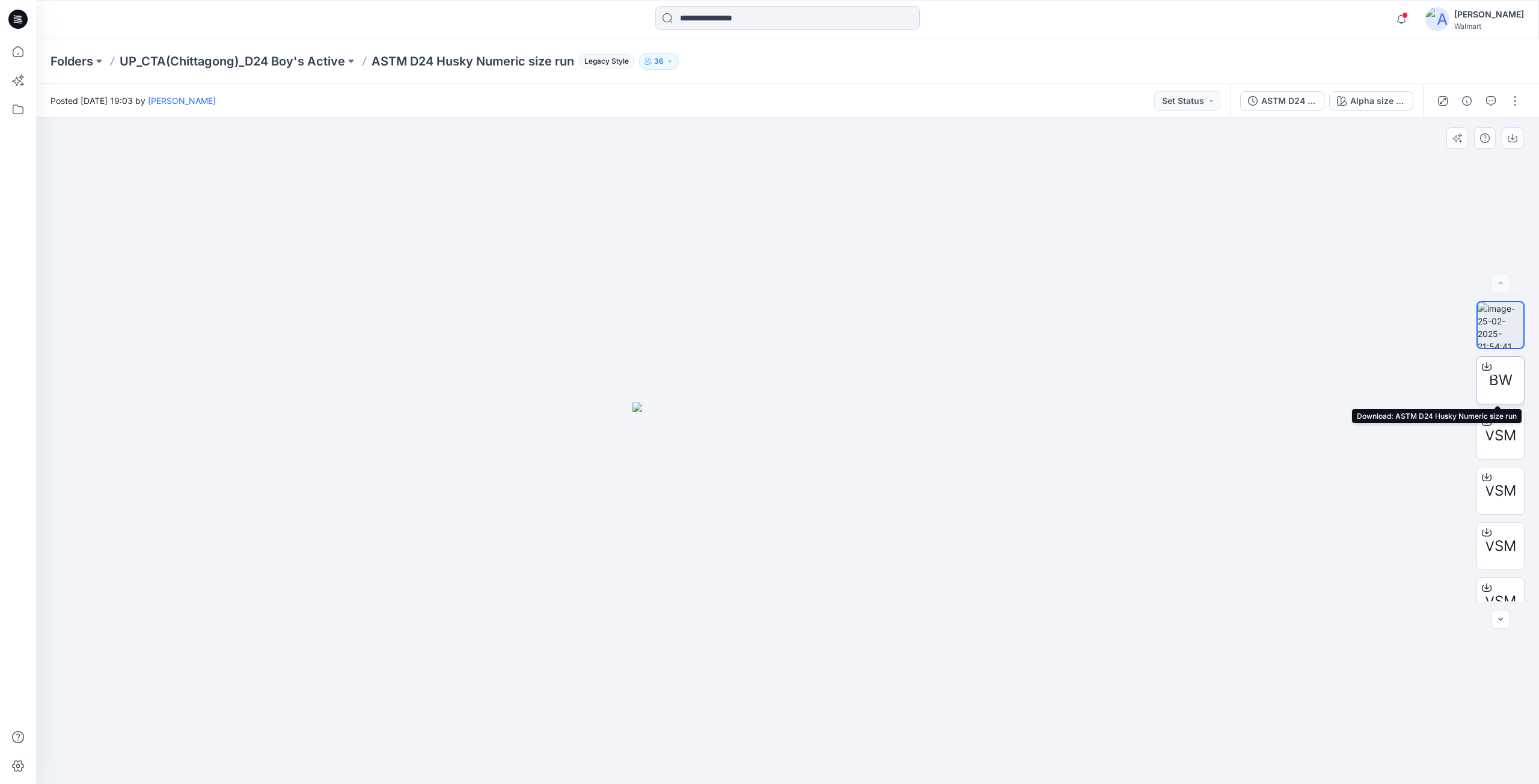
click at [1484, 367] on icon at bounding box center [1486, 366] width 10 height 10
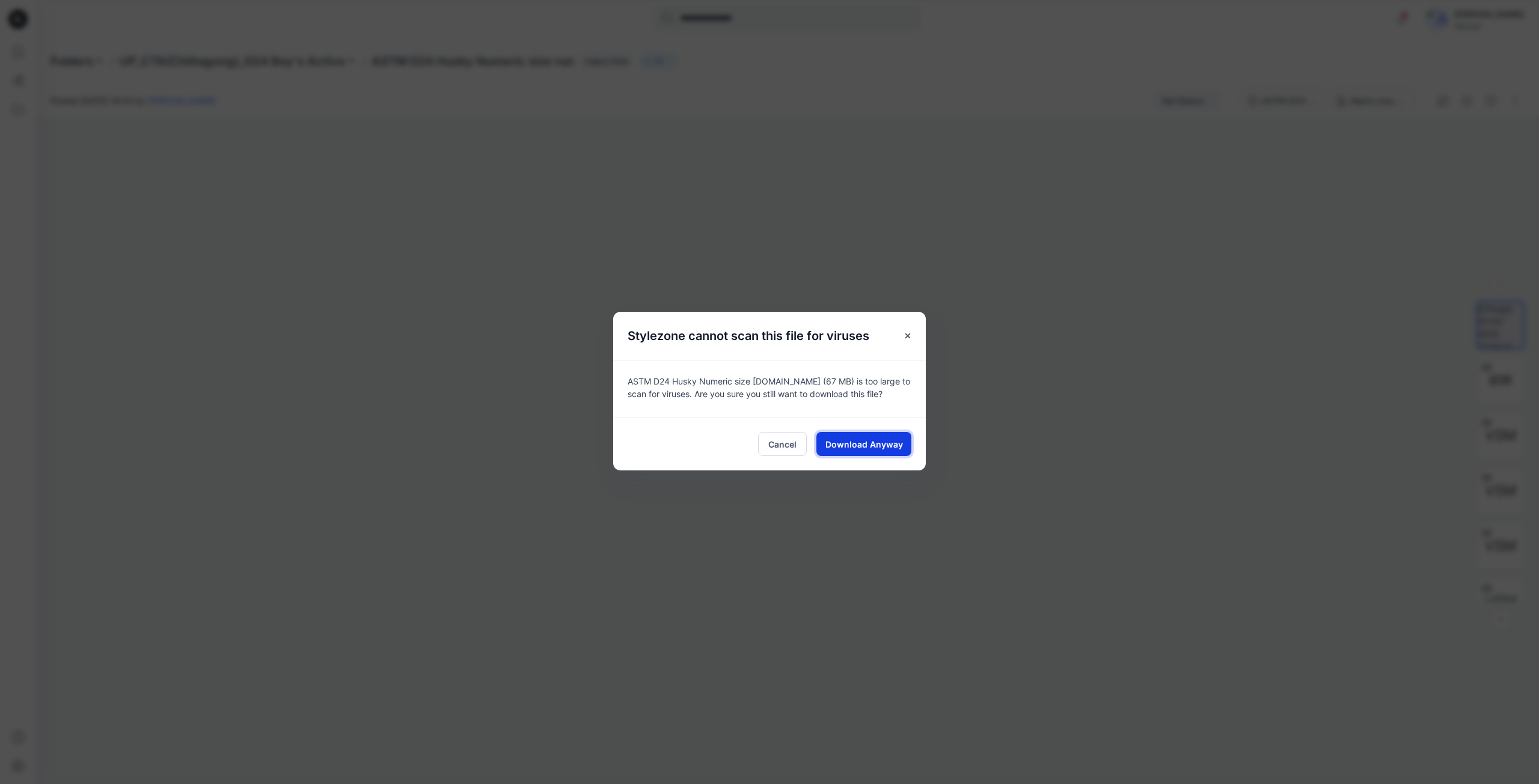
click at [863, 441] on span "Download Anyway" at bounding box center [864, 444] width 78 height 12
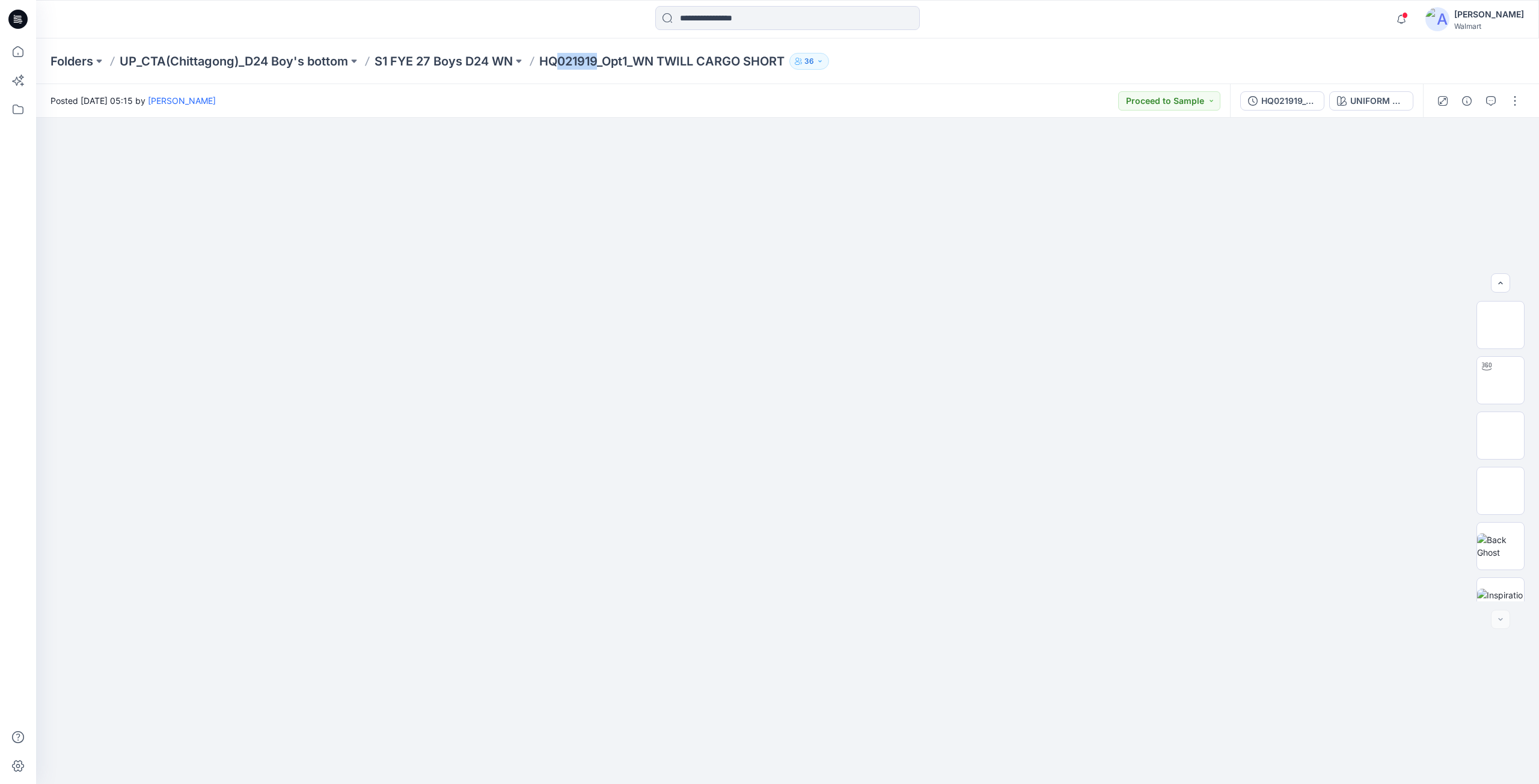
scroll to position [245, 0]
click at [1486, 509] on icon at bounding box center [1486, 508] width 10 height 10
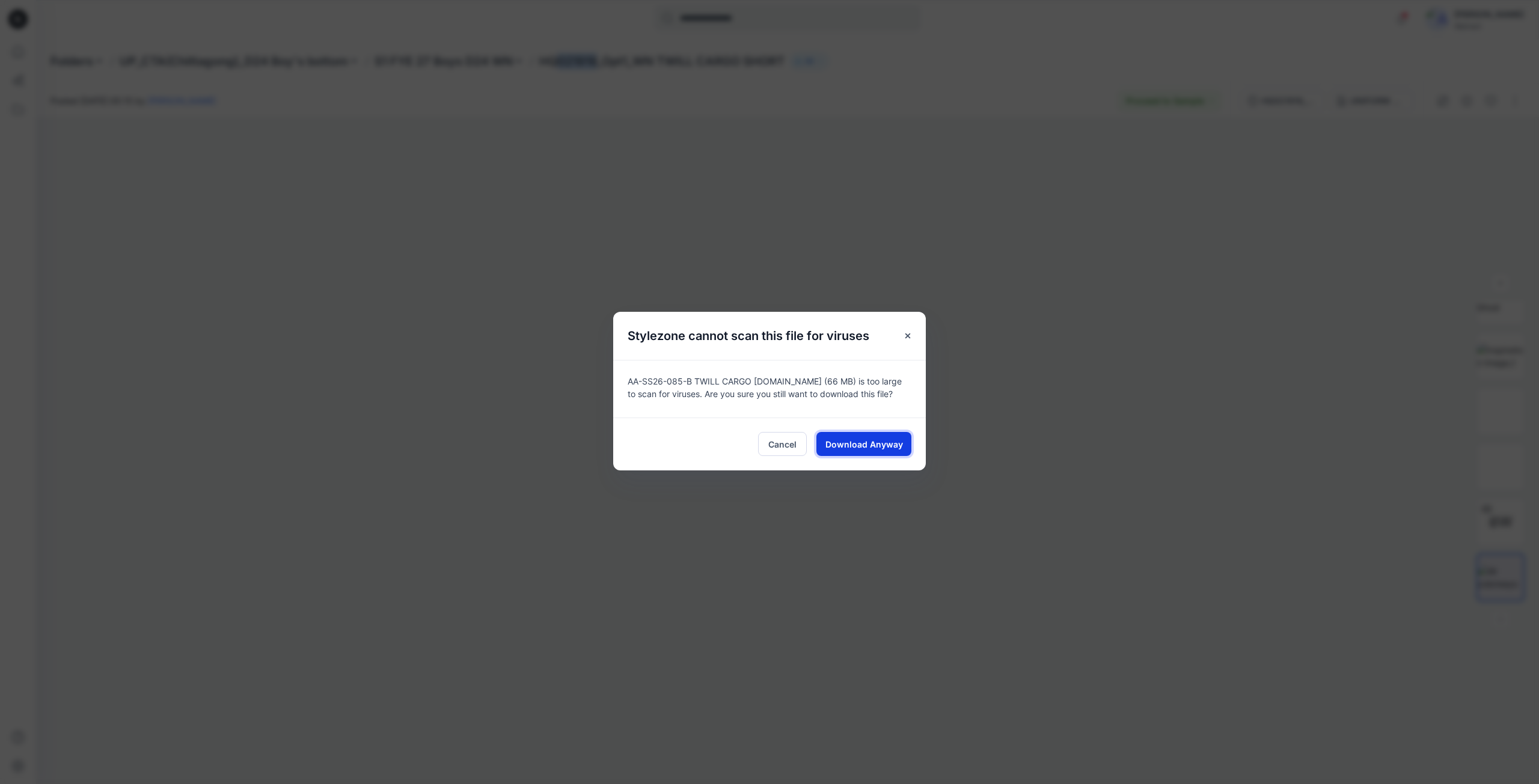
click at [837, 448] on span "Download Anyway" at bounding box center [864, 444] width 78 height 12
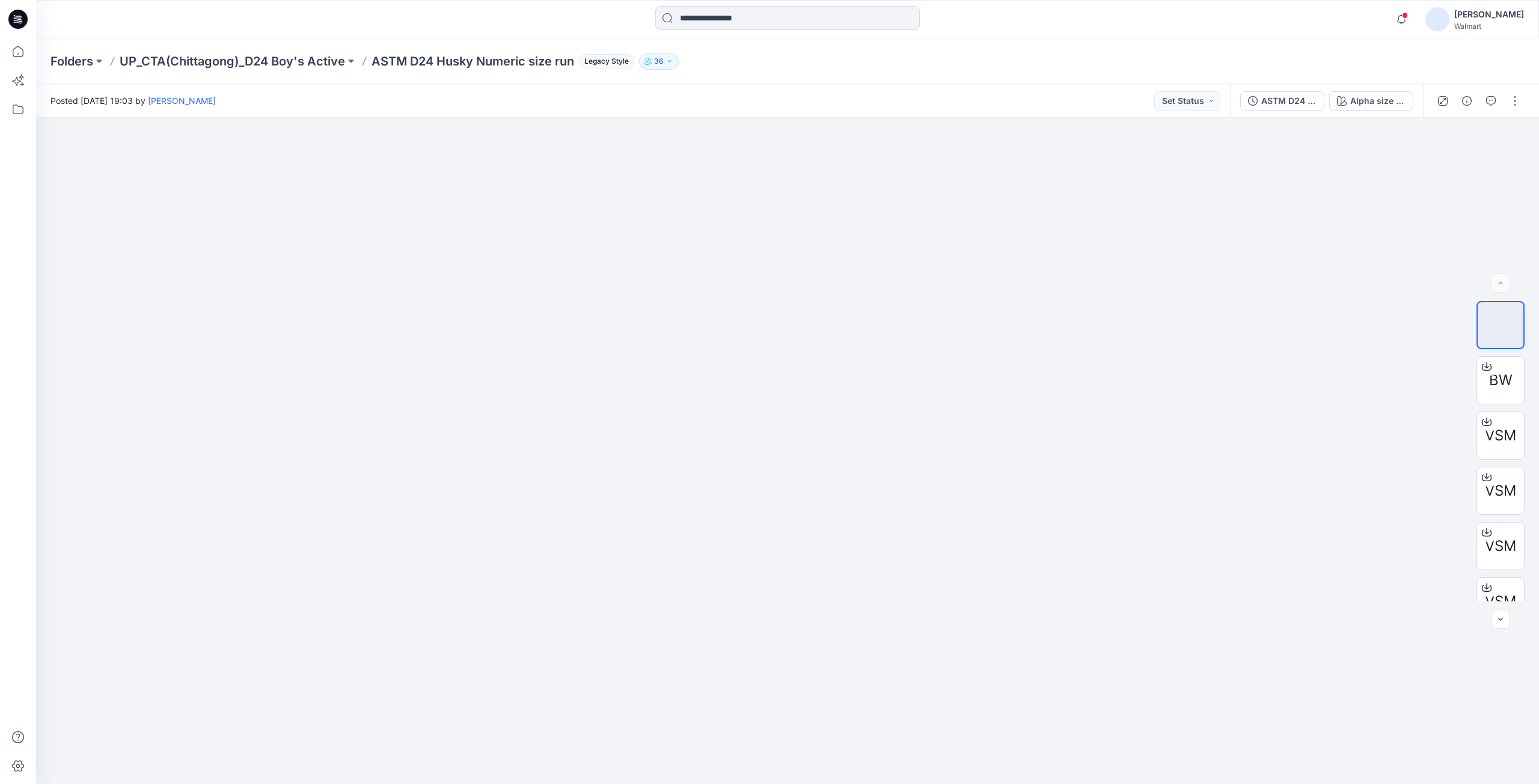
click at [15, 11] on icon at bounding box center [18, 19] width 19 height 19
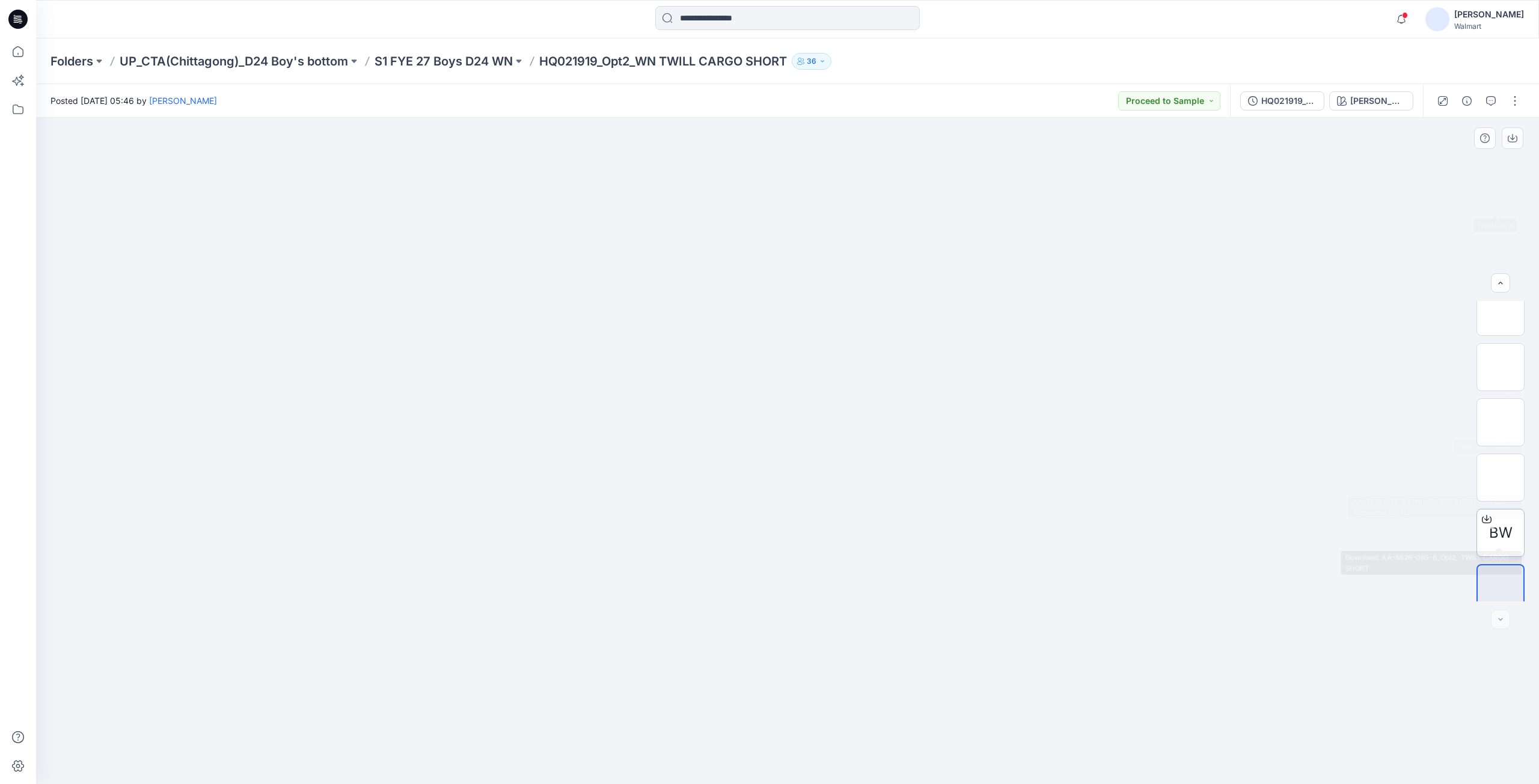
scroll to position [245, 0]
click at [1481, 509] on icon at bounding box center [1486, 508] width 10 height 10
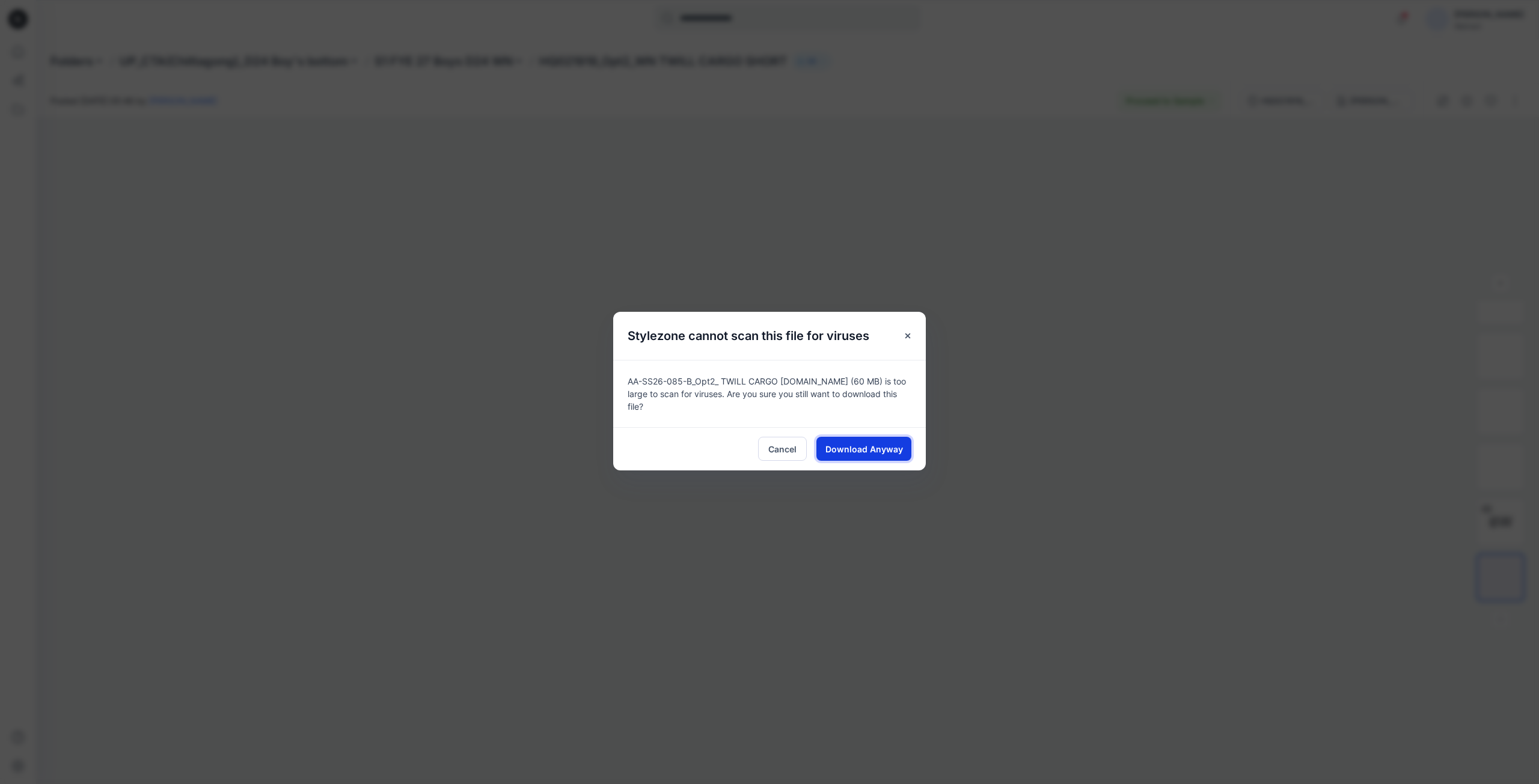
click at [856, 443] on span "Download Anyway" at bounding box center [864, 449] width 78 height 12
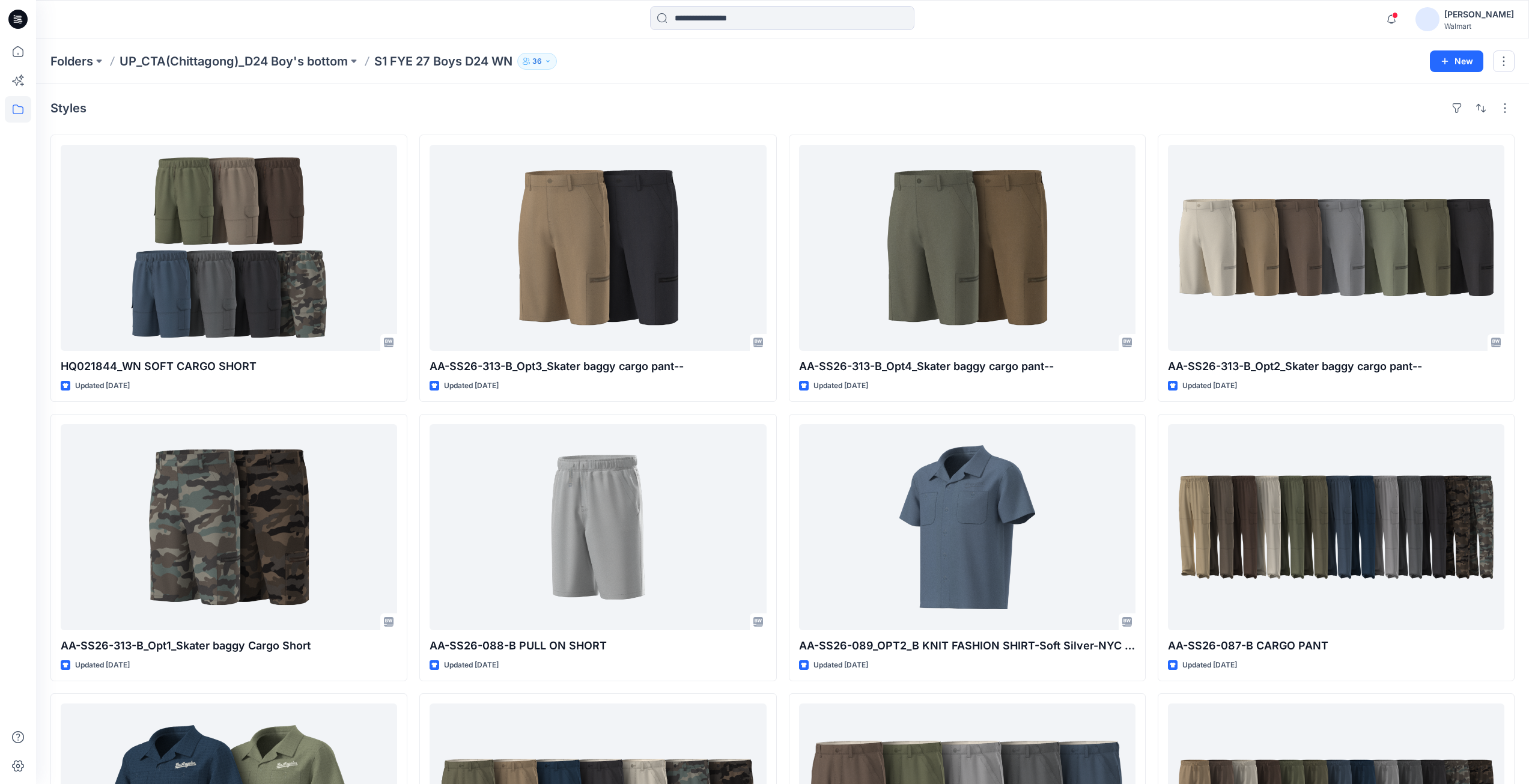
scroll to position [361, 0]
